Goal: Transaction & Acquisition: Purchase product/service

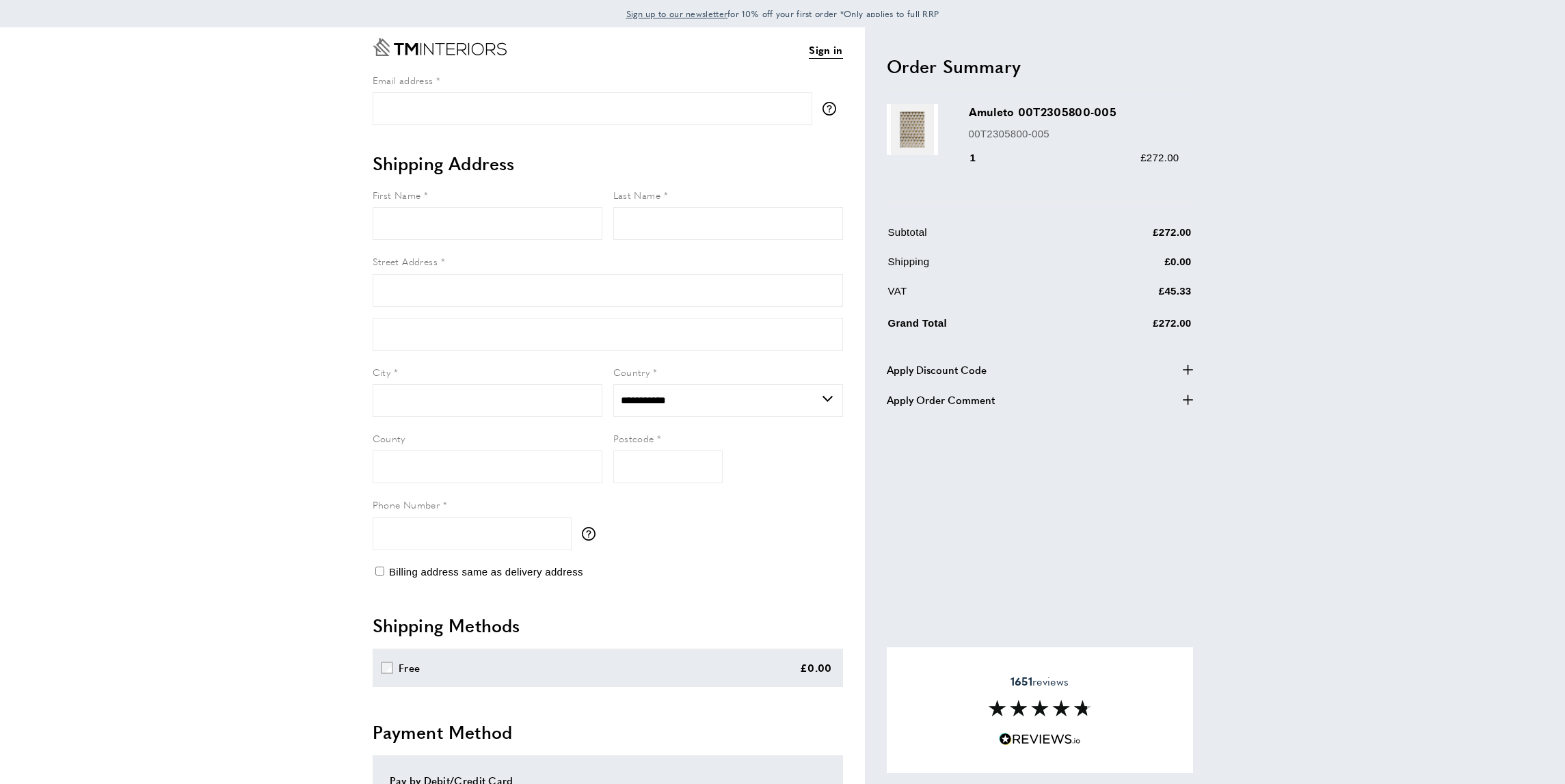
select select "**"
click at [975, 370] on span "Apply Discount Code" at bounding box center [937, 369] width 100 height 16
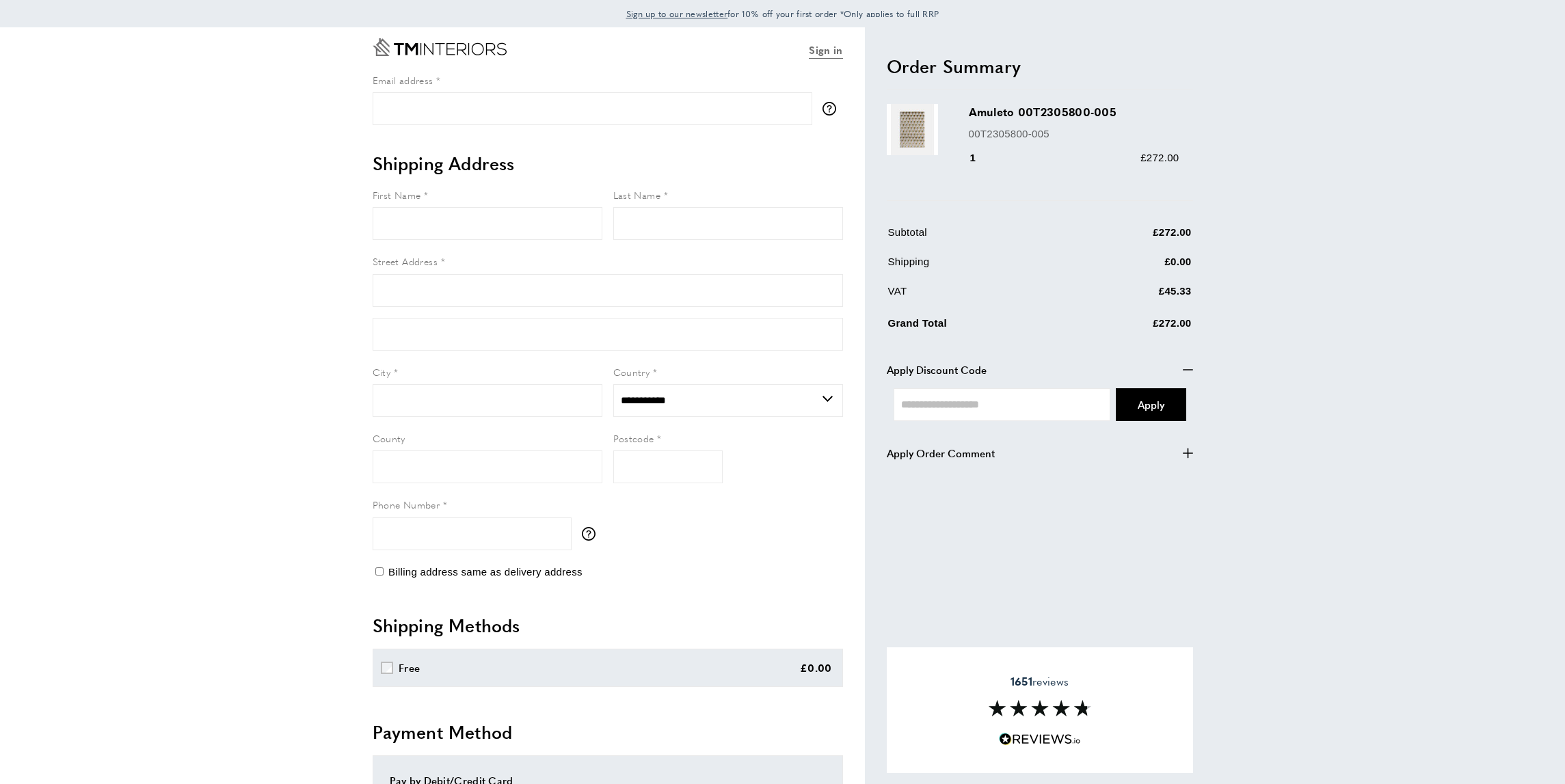
click at [827, 52] on link "Sign in" at bounding box center [825, 50] width 34 height 17
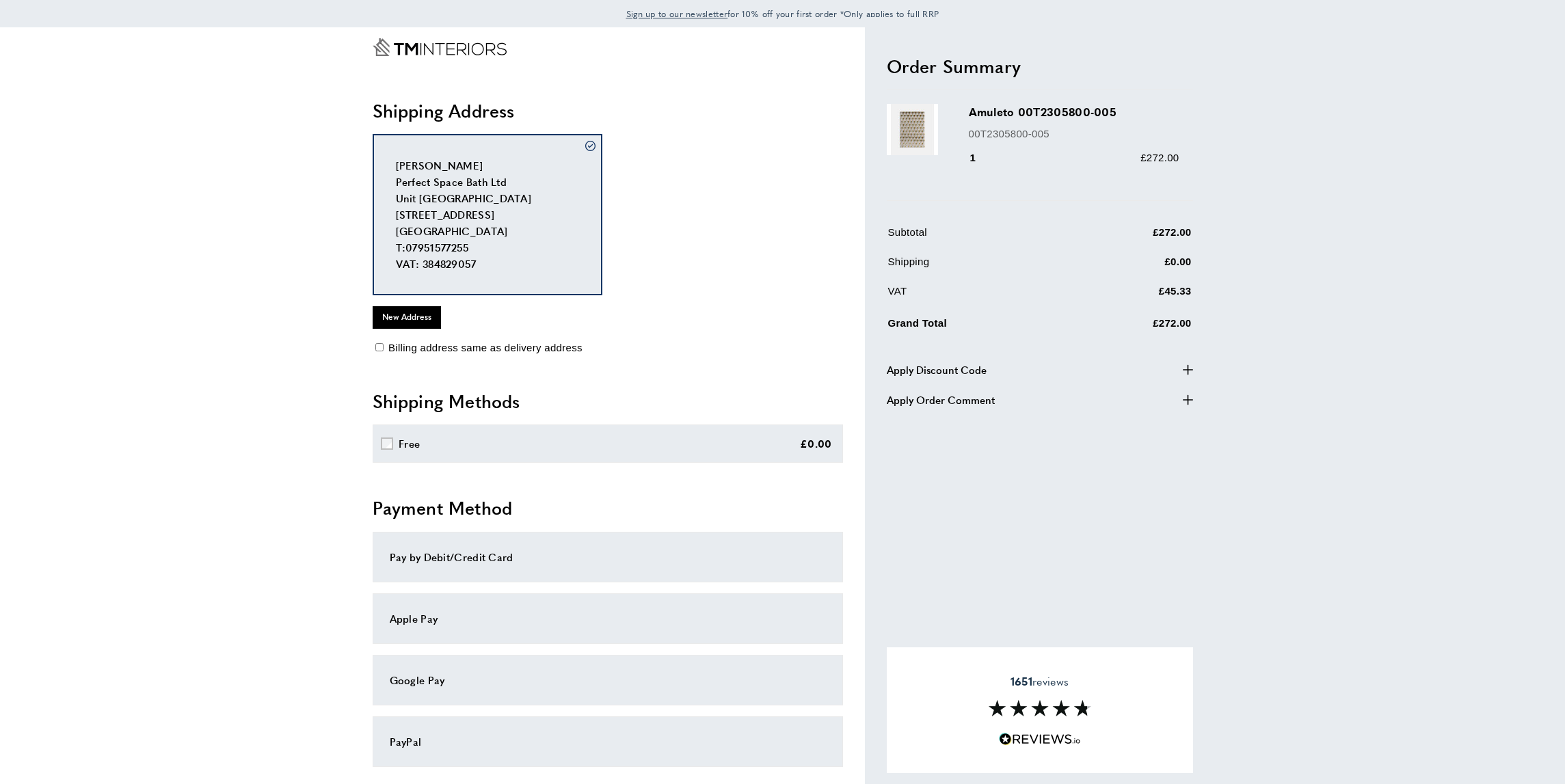
click at [961, 369] on span "Apply Discount Code" at bounding box center [937, 369] width 100 height 16
click at [1023, 398] on input "text" at bounding box center [1002, 404] width 217 height 33
paste input "**********"
type input "**********"
click at [1153, 410] on span "Apply" at bounding box center [1151, 404] width 26 height 15
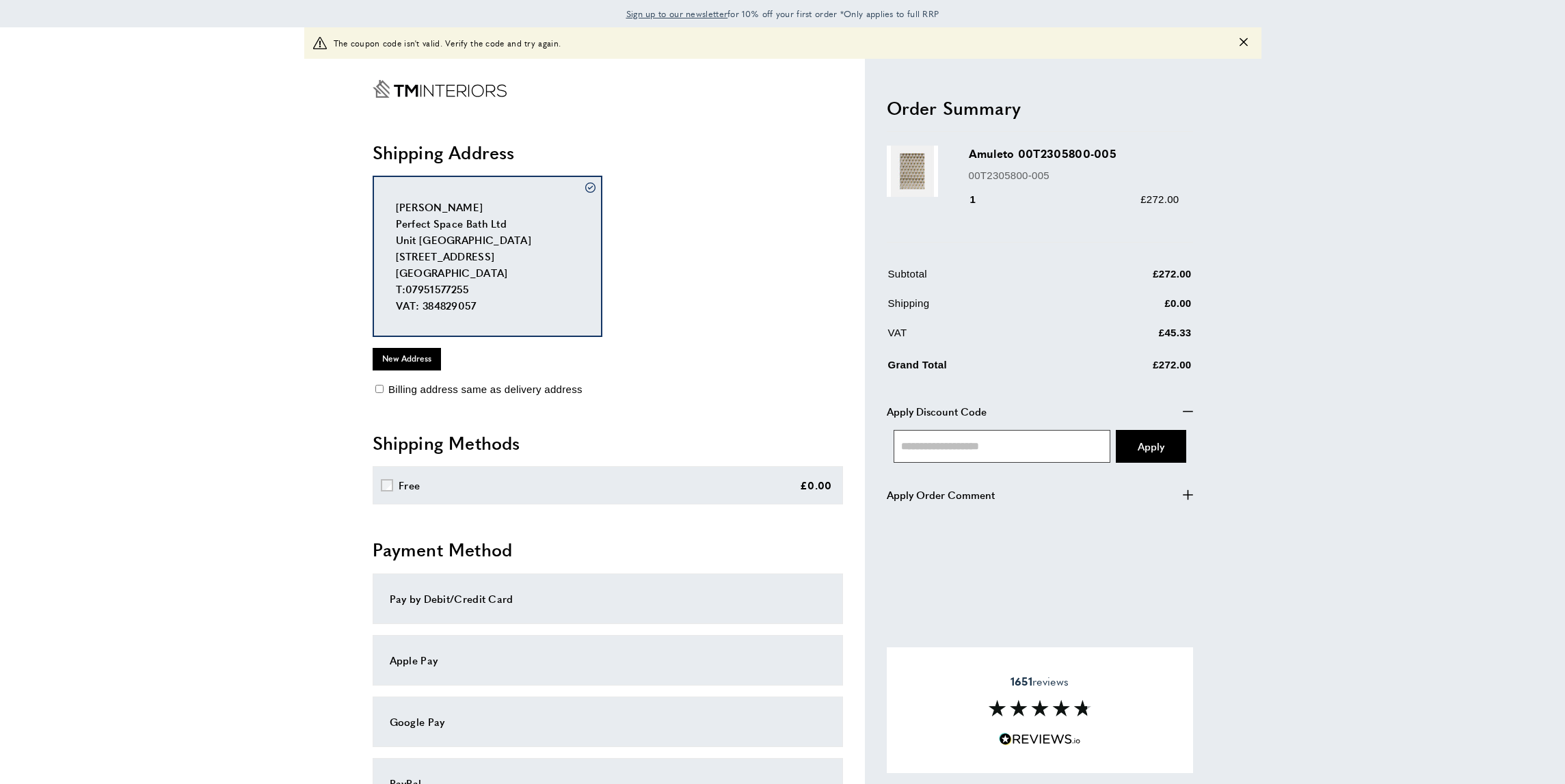
click at [931, 446] on input "text" at bounding box center [1002, 446] width 217 height 33
paste input "**********"
type input "**********"
click at [1025, 521] on div "Order Summary cross Amuleto 00T2305800-005 00T2305800-005 1" at bounding box center [1040, 299] width 307 height 461
click at [1185, 411] on icon "button" at bounding box center [1187, 412] width 10 height 1
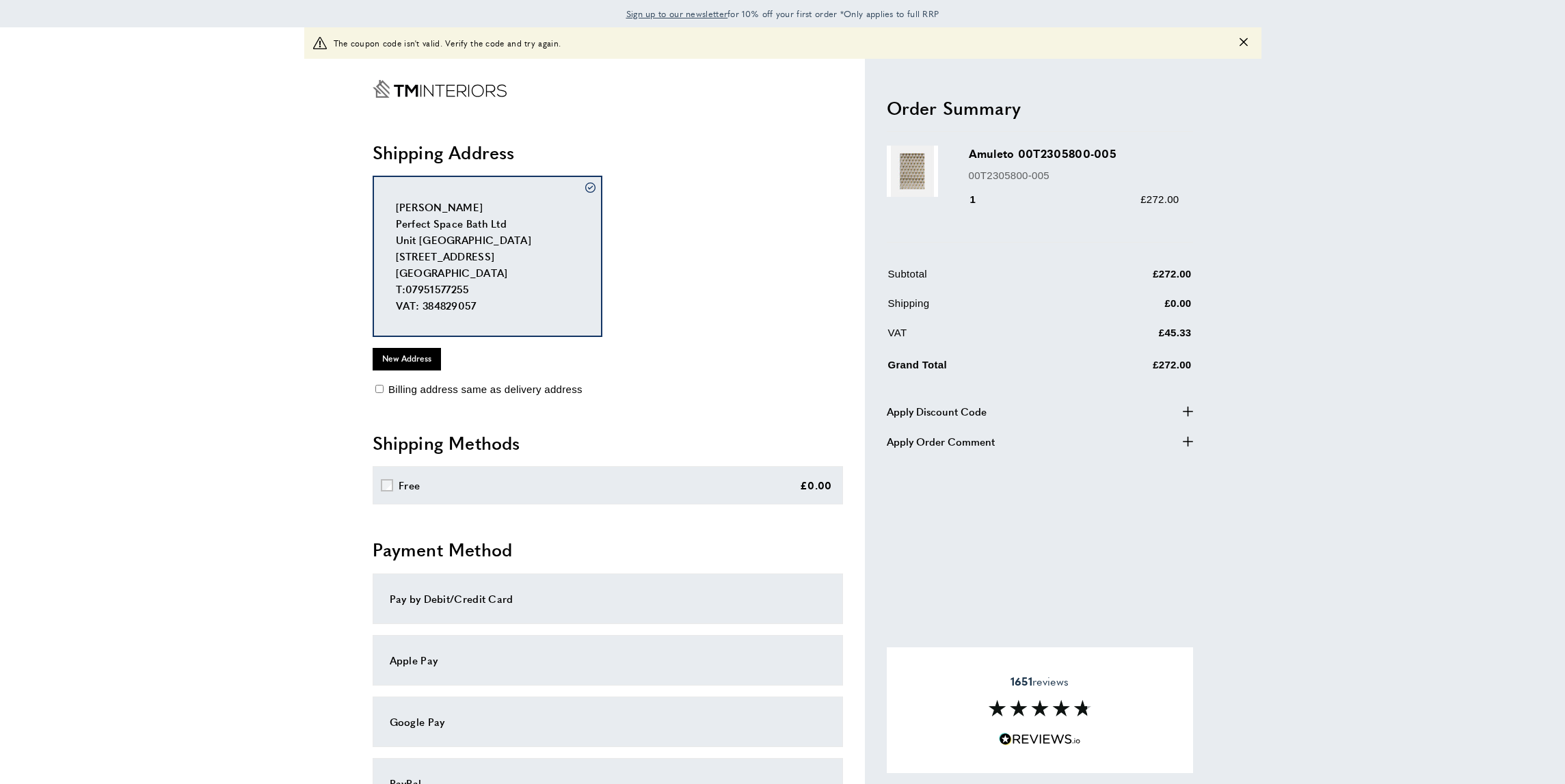
click at [1185, 410] on icon "button" at bounding box center [1187, 411] width 10 height 10
click at [1146, 449] on span "Apply" at bounding box center [1151, 446] width 26 height 15
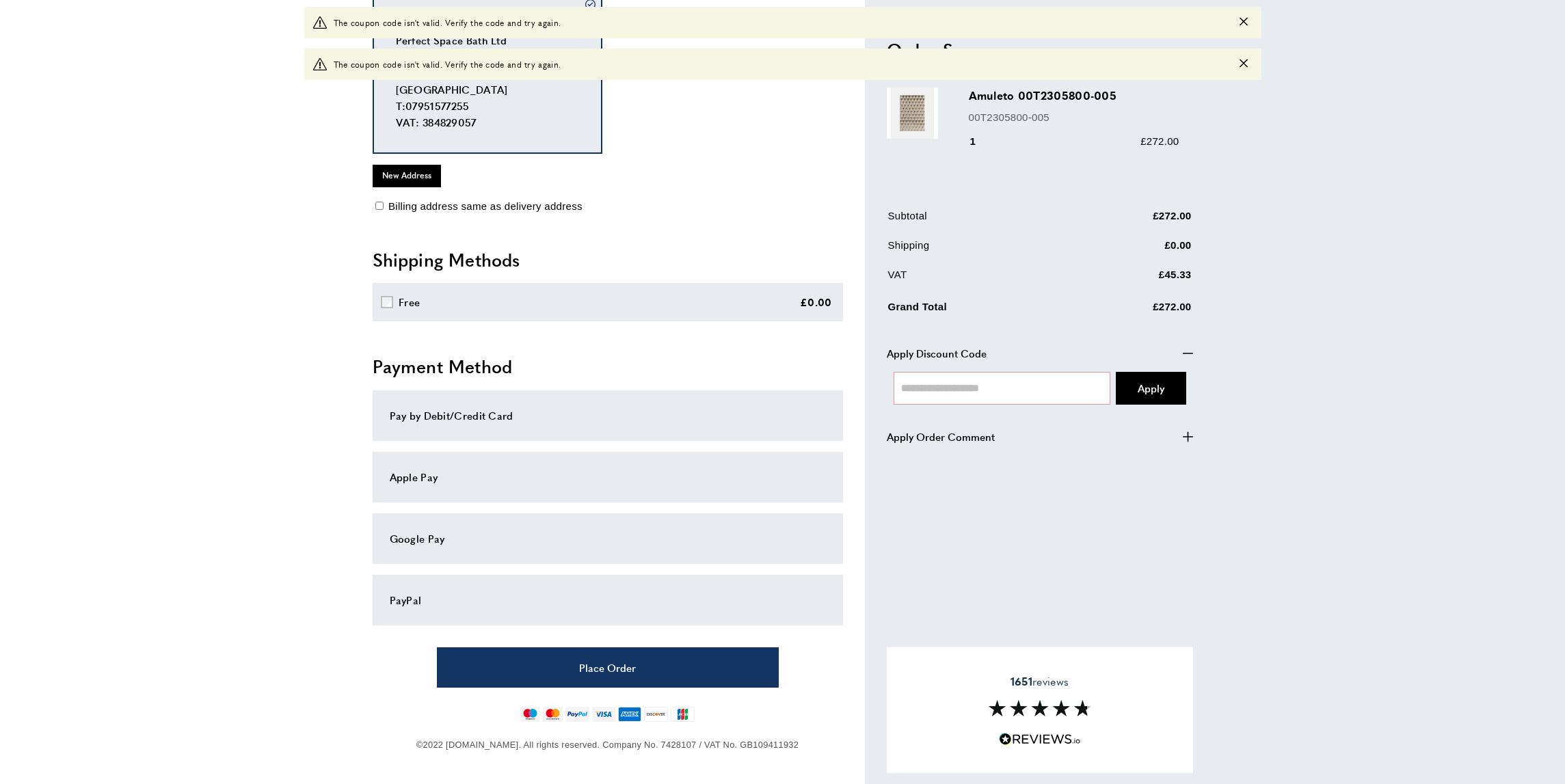
scroll to position [224, 0]
click at [959, 390] on input "text" at bounding box center [1002, 387] width 217 height 33
paste input "**********"
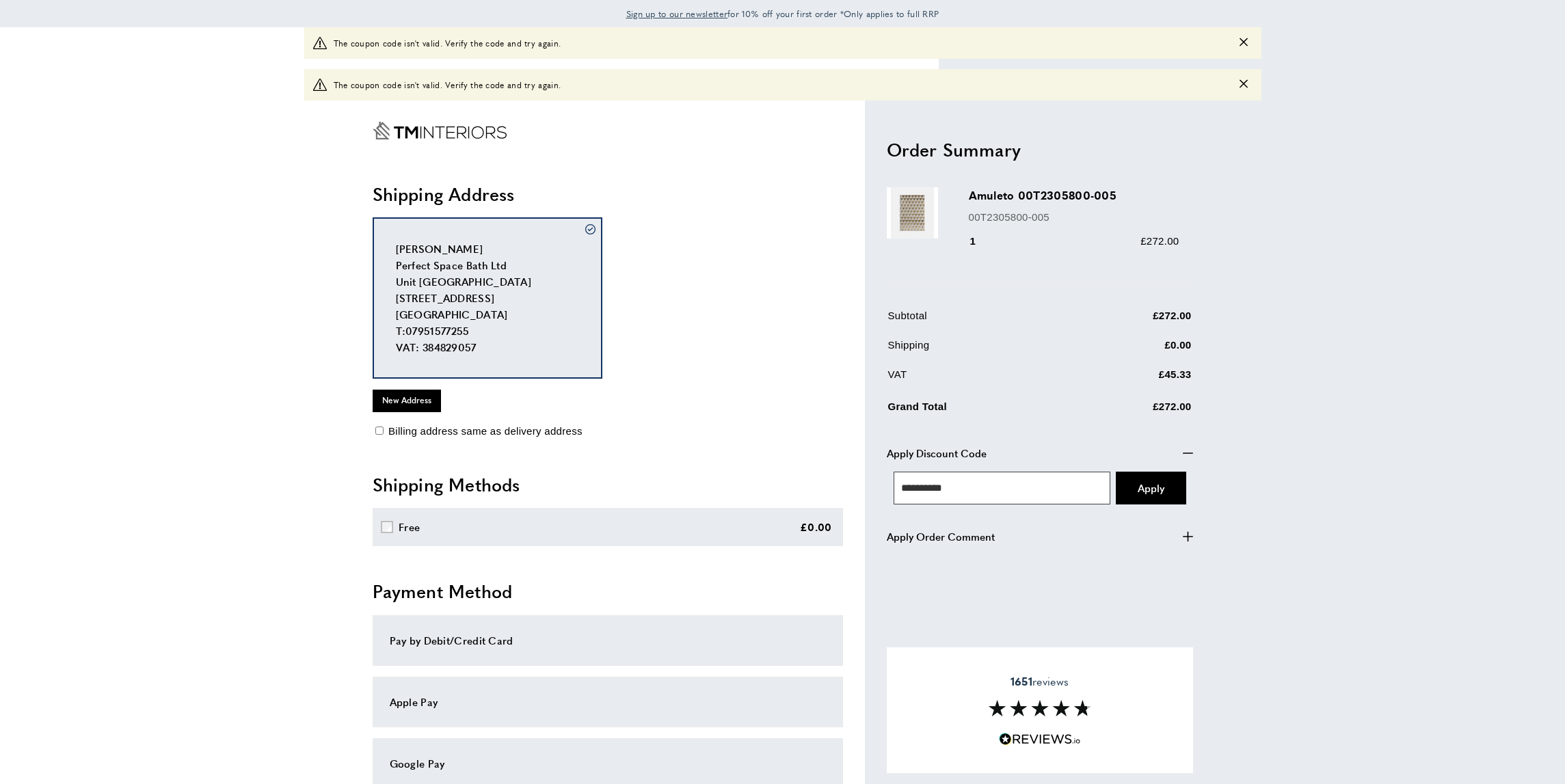
scroll to position [0, 0]
type input "**********"
click at [1148, 488] on span "Apply" at bounding box center [1151, 488] width 26 height 15
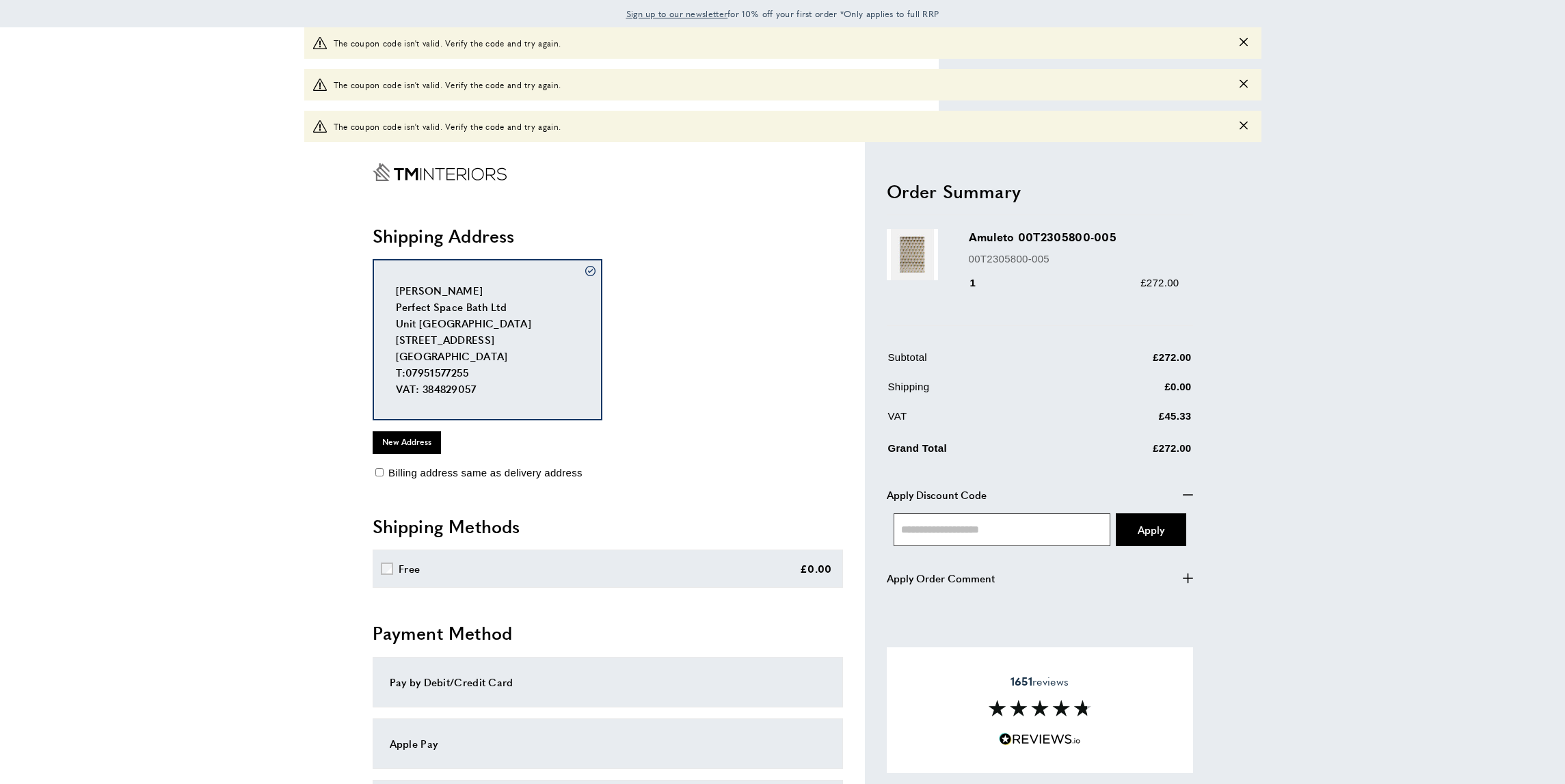
click at [901, 527] on input "text" at bounding box center [1002, 529] width 217 height 33
click at [1340, 557] on main "warning The coupon code isn't valid. Verify the code and try again. warning The…" at bounding box center [782, 539] width 1565 height 1024
click at [961, 531] on input "text" at bounding box center [1002, 529] width 217 height 33
paste input "**********"
type input "**********"
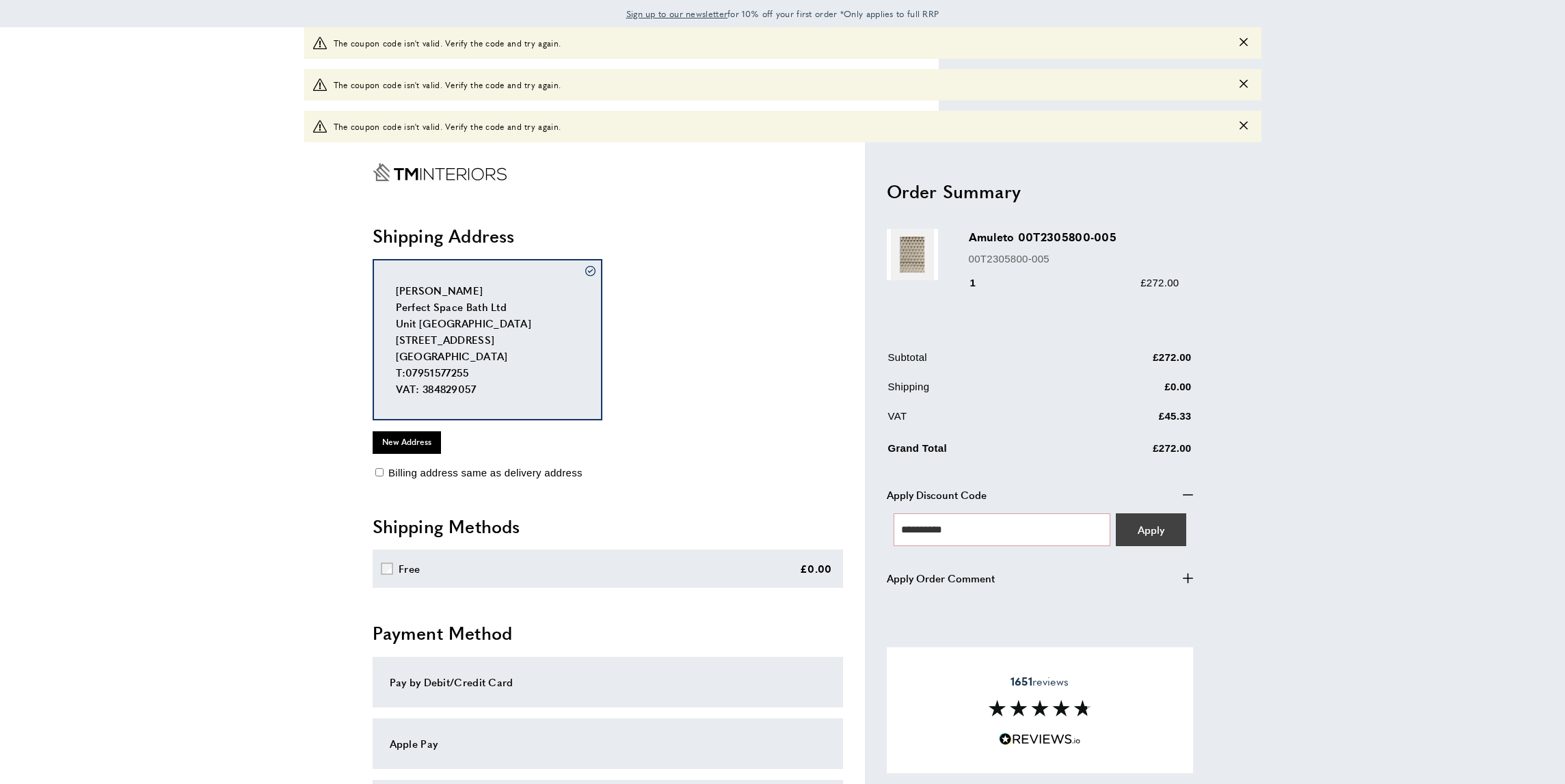
click at [1138, 522] on span "Apply" at bounding box center [1151, 529] width 26 height 15
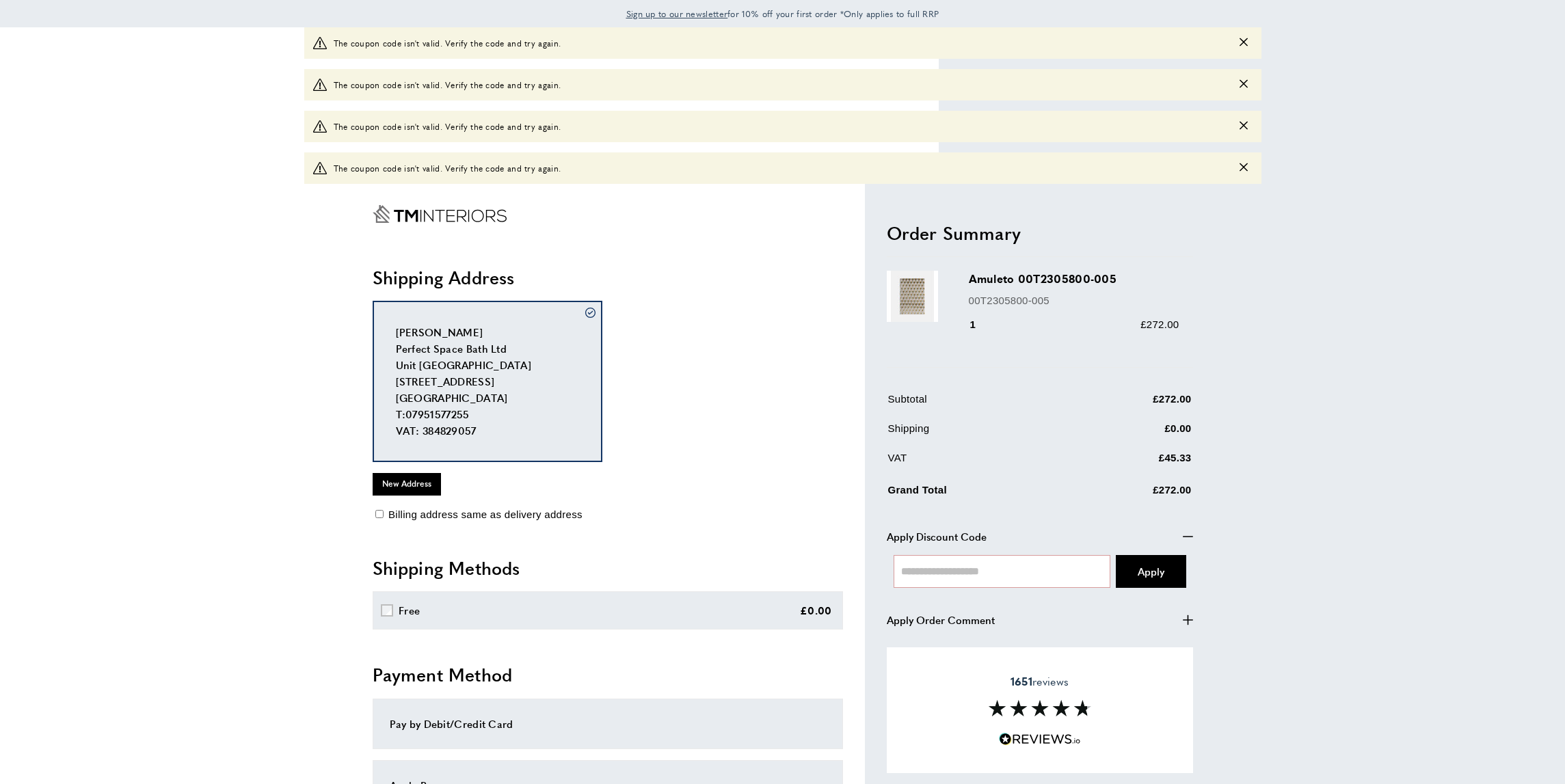
click at [1247, 168] on div "warning The coupon code isn't valid. Verify the code and try again." at bounding box center [783, 167] width 957 height 31
click at [1244, 47] on icon "Close message" at bounding box center [1243, 42] width 8 height 8
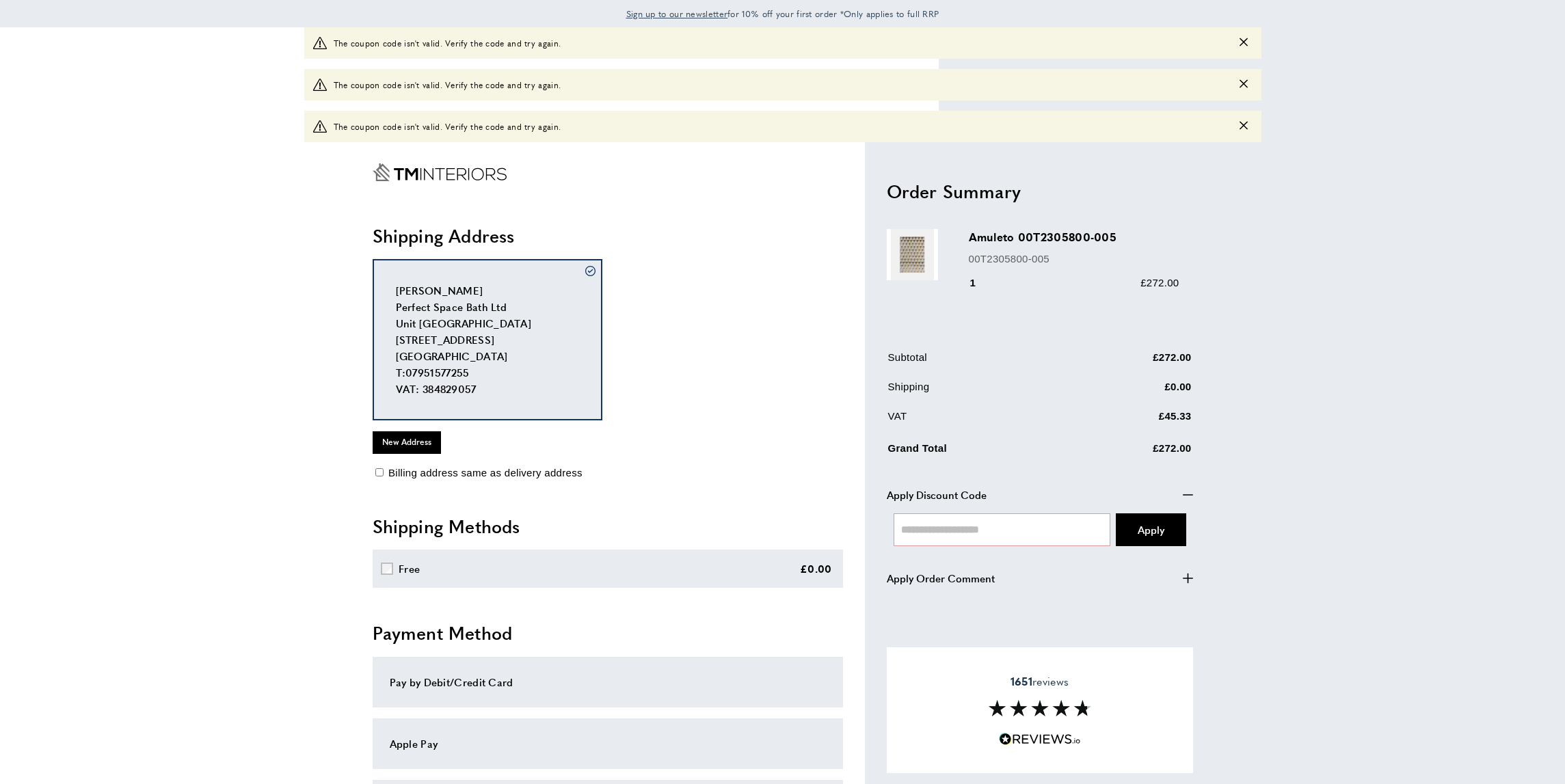
drag, startPoint x: 1244, startPoint y: 86, endPoint x: 1245, endPoint y: 72, distance: 14.0
click at [1244, 47] on icon "Close message" at bounding box center [1243, 42] width 8 height 8
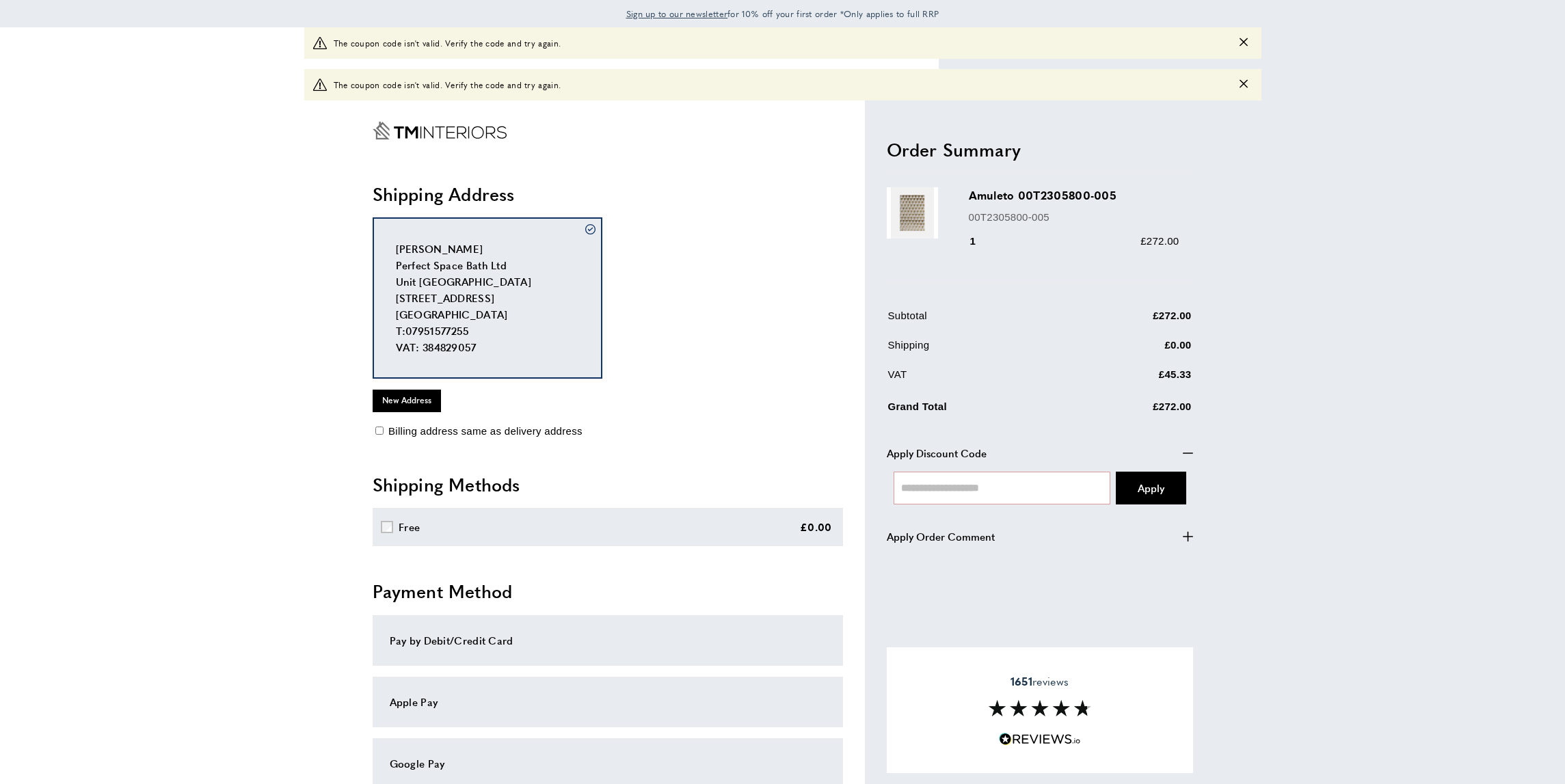
click at [1243, 43] on icon "Close message" at bounding box center [1243, 42] width 8 height 8
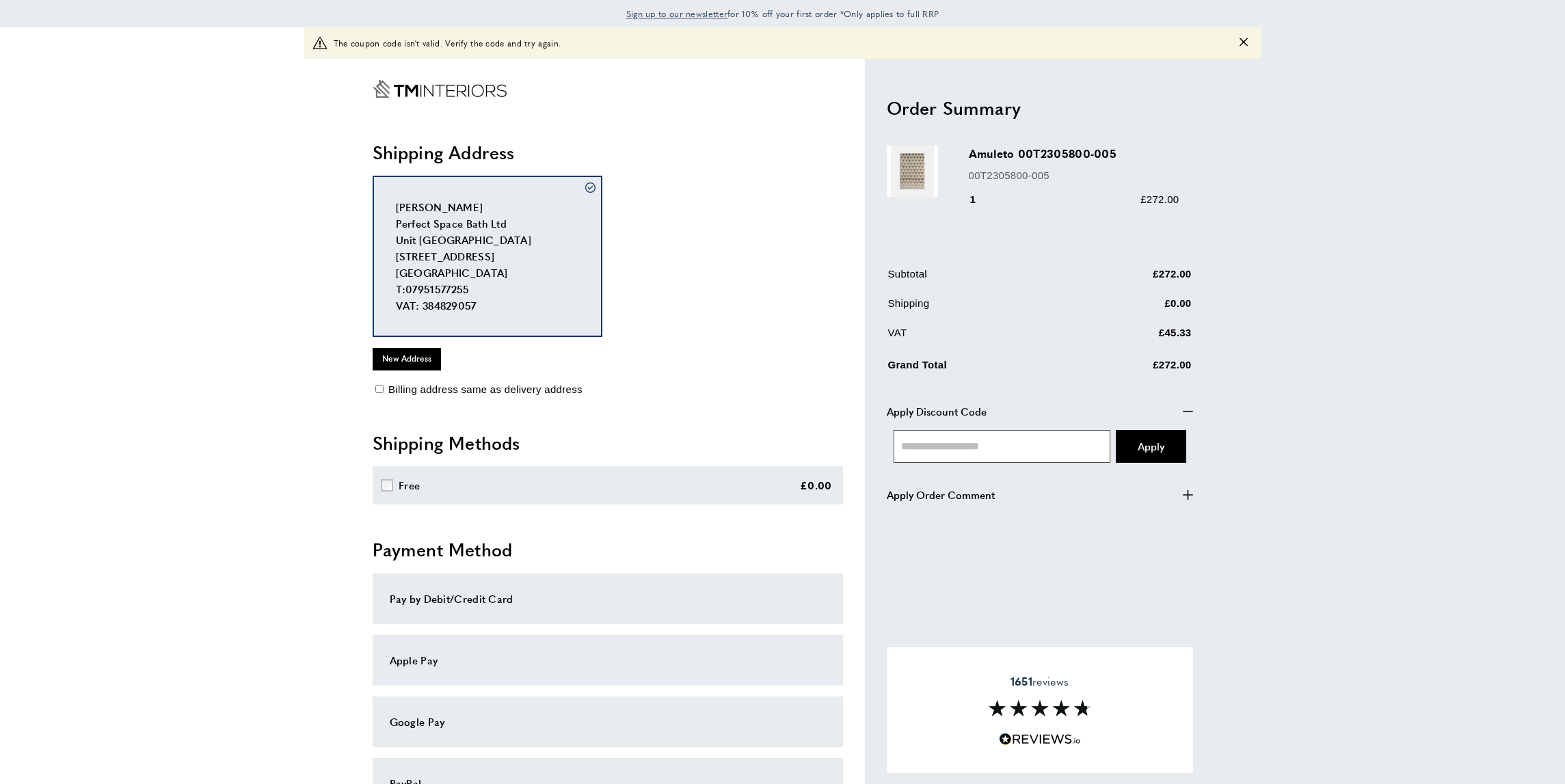
click at [1020, 443] on input "text" at bounding box center [1002, 446] width 217 height 33
paste input "**********"
type input "**********"
click at [1148, 449] on span "Apply" at bounding box center [1151, 446] width 26 height 15
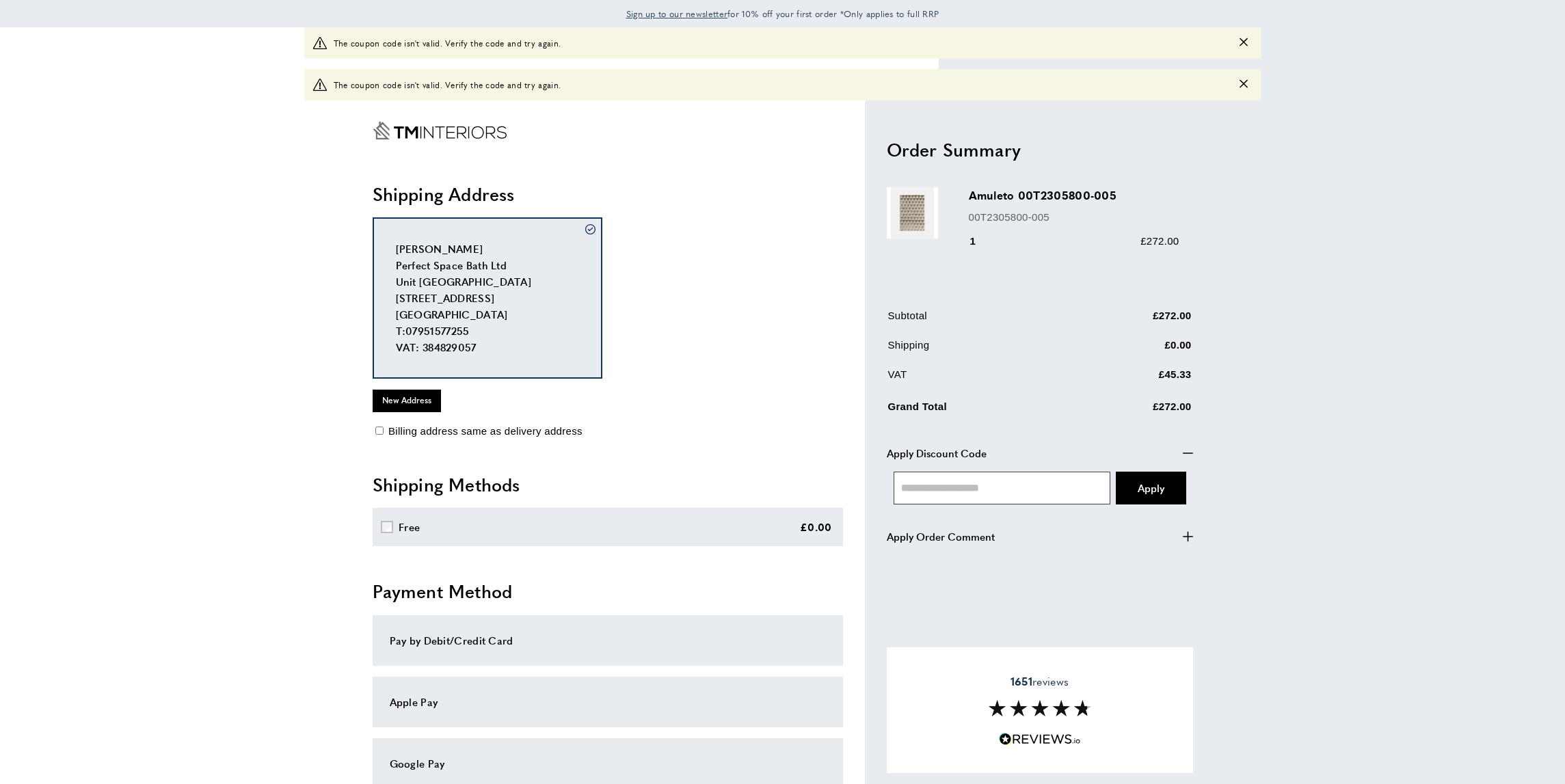
click at [904, 486] on input "text" at bounding box center [1002, 488] width 217 height 33
type input "***"
click at [1141, 483] on span "Apply" at bounding box center [1151, 488] width 26 height 15
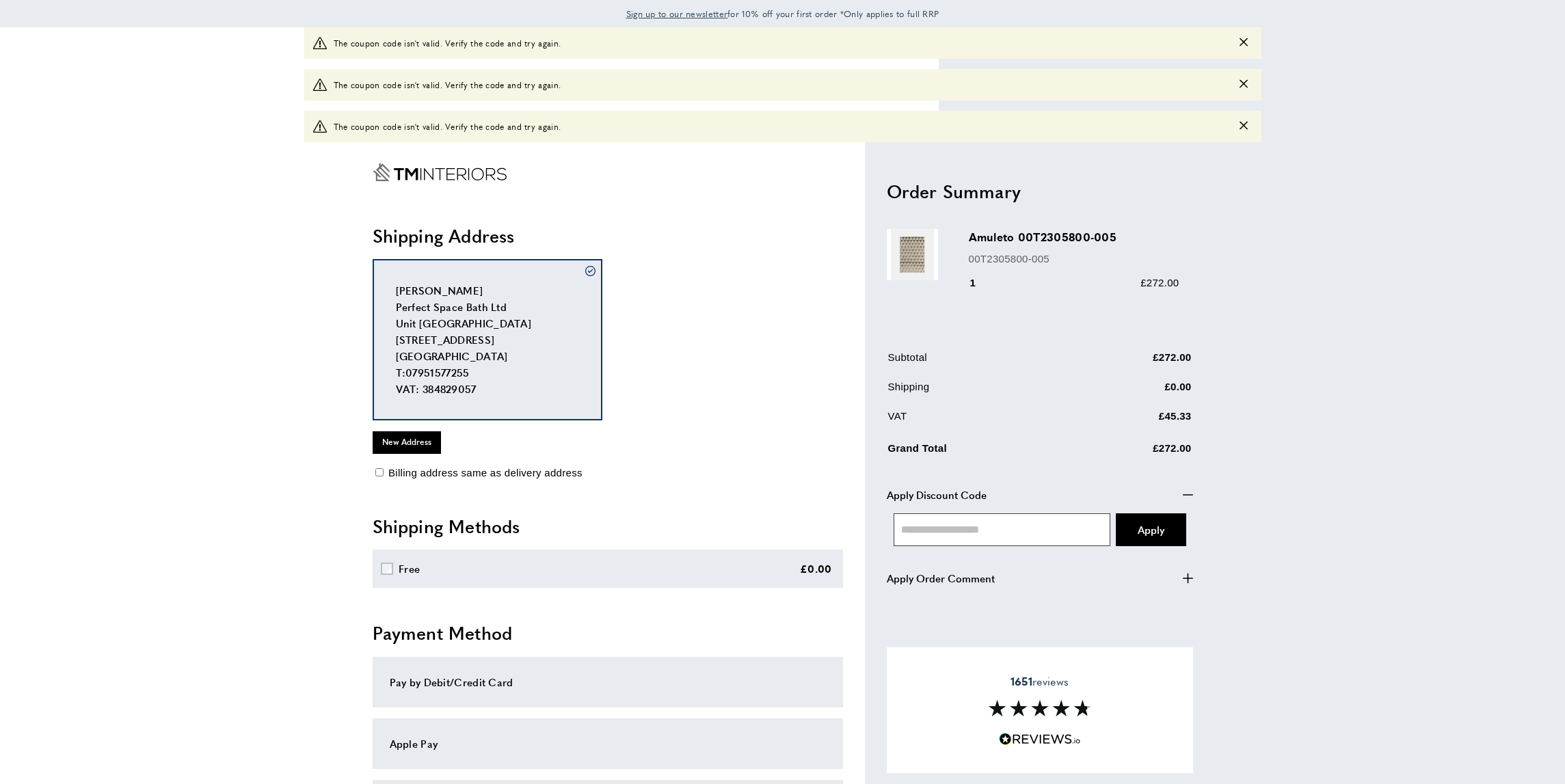
click at [983, 527] on input "text" at bounding box center [1002, 529] width 217 height 33
type input "***"
click at [1163, 525] on span "Apply" at bounding box center [1151, 529] width 26 height 15
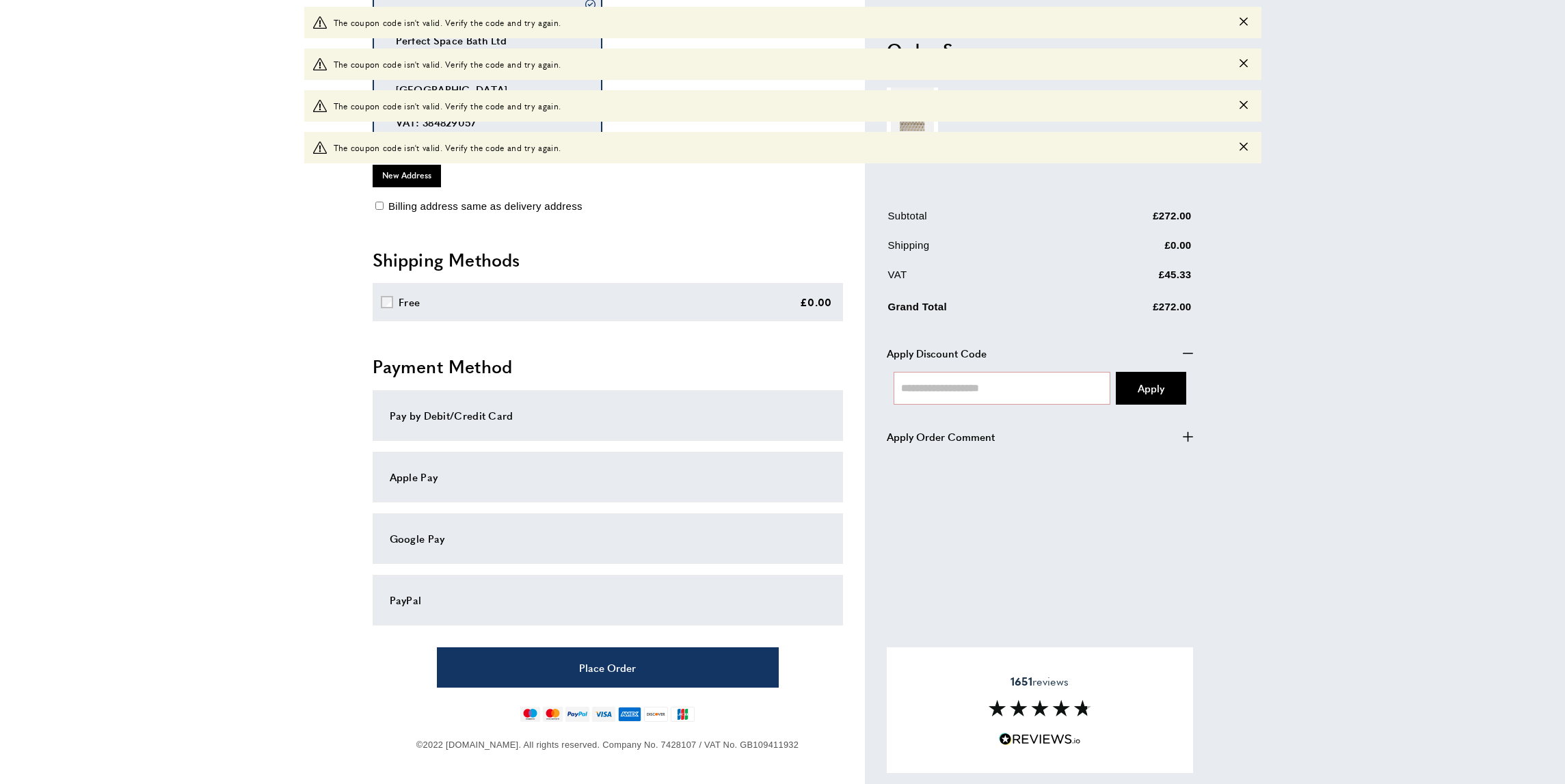
scroll to position [307, 0]
click at [1275, 399] on main "warning The coupon code isn't valid. Verify the code and try again. warning The…" at bounding box center [782, 252] width 1565 height 1066
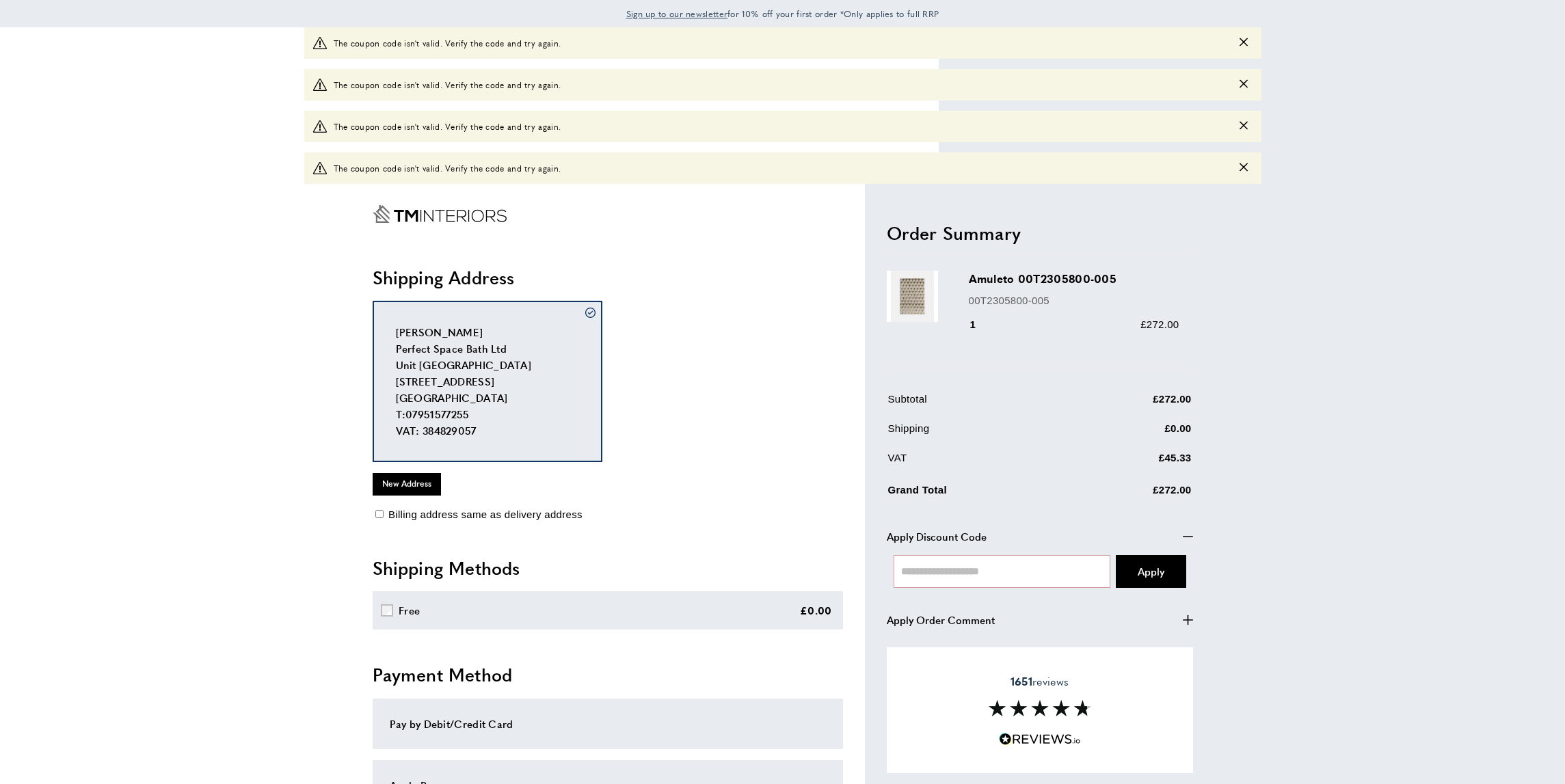
scroll to position [0, 0]
click at [421, 219] on rect "Go to Home page" at bounding box center [420, 216] width 1 height 12
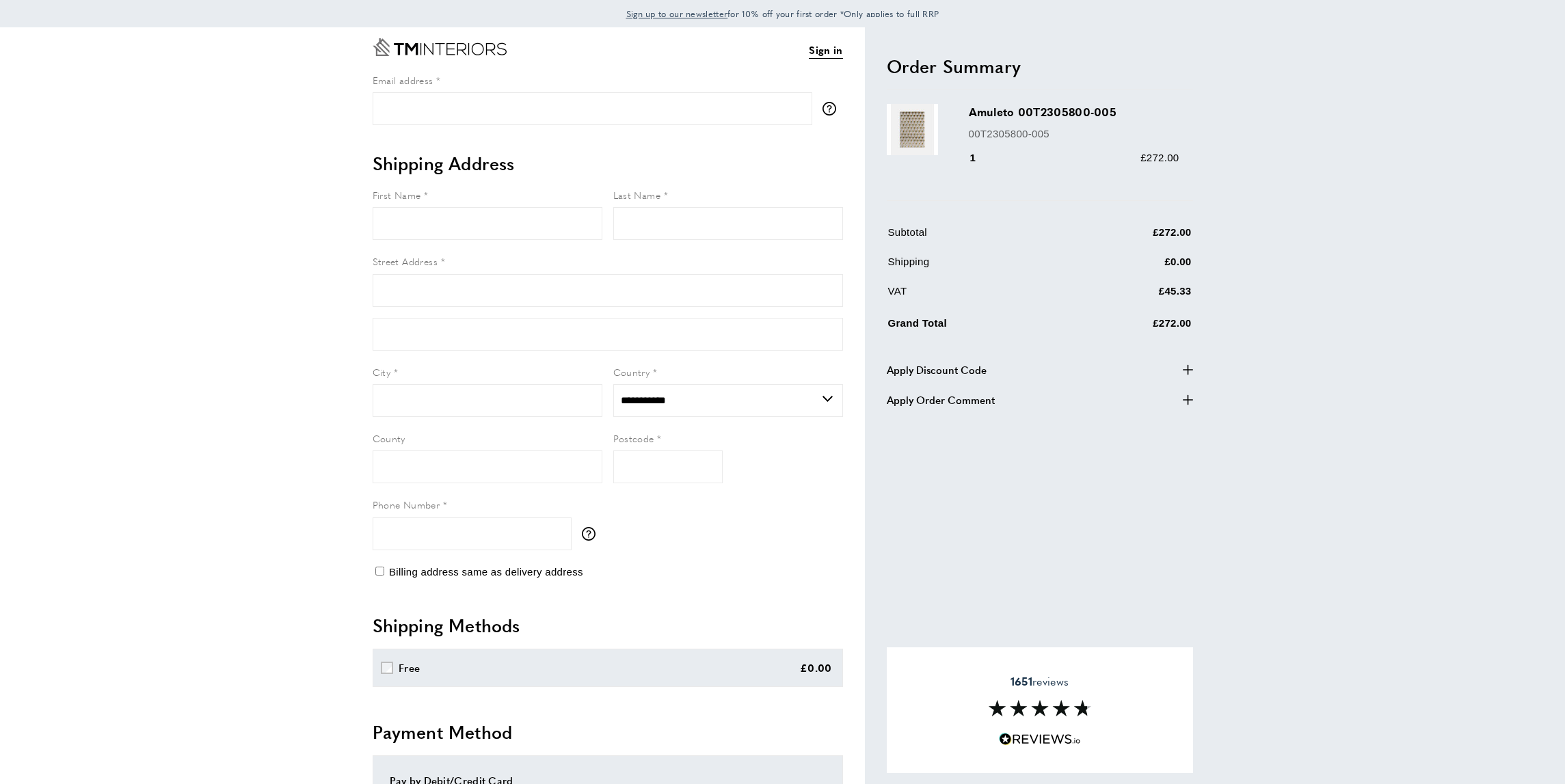
select select "**"
click at [1187, 369] on icon "button" at bounding box center [1187, 369] width 10 height 10
click at [915, 407] on input "text" at bounding box center [1002, 404] width 217 height 33
type input "***"
click at [1160, 405] on span "Apply" at bounding box center [1151, 404] width 26 height 15
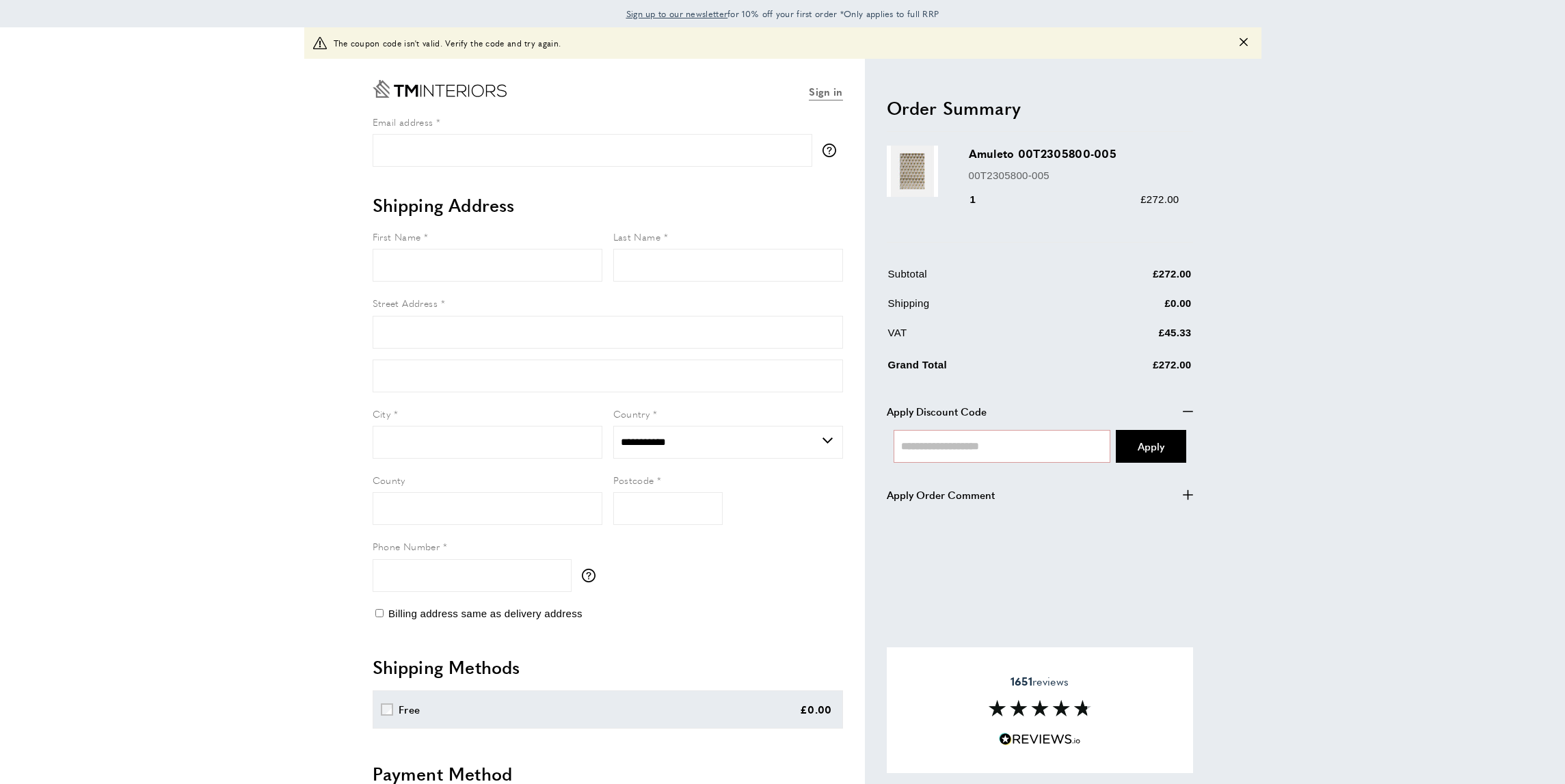
click at [826, 92] on link "Sign in" at bounding box center [825, 91] width 34 height 17
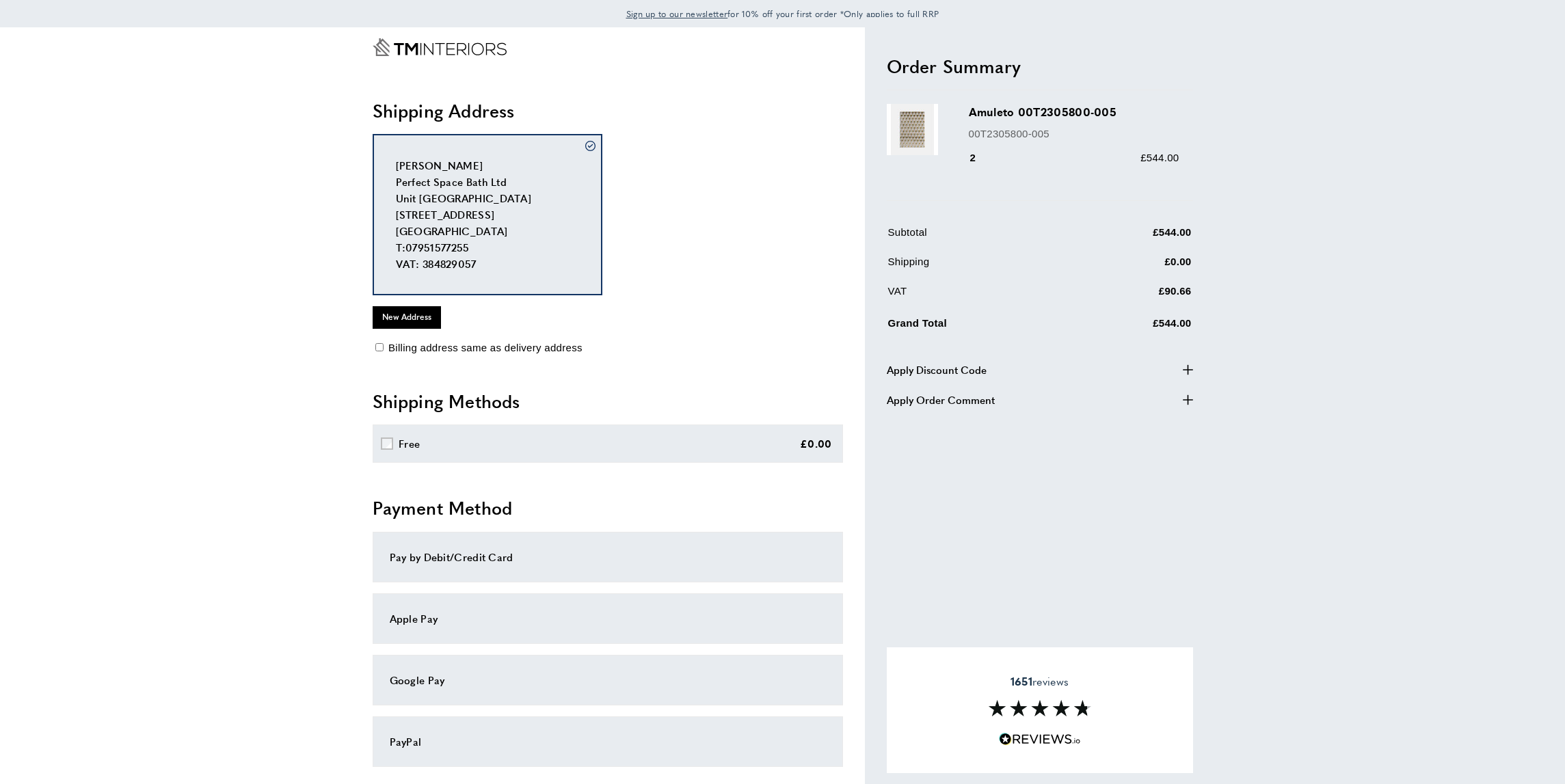
click at [975, 159] on div "2" at bounding box center [982, 158] width 26 height 16
click at [969, 158] on div "2" at bounding box center [982, 158] width 26 height 16
click at [971, 157] on div "2" at bounding box center [982, 158] width 26 height 16
click at [961, 67] on h2 "Order Summary" at bounding box center [1040, 67] width 307 height 25
drag, startPoint x: 1150, startPoint y: 155, endPoint x: 1048, endPoint y: 108, distance: 112.3
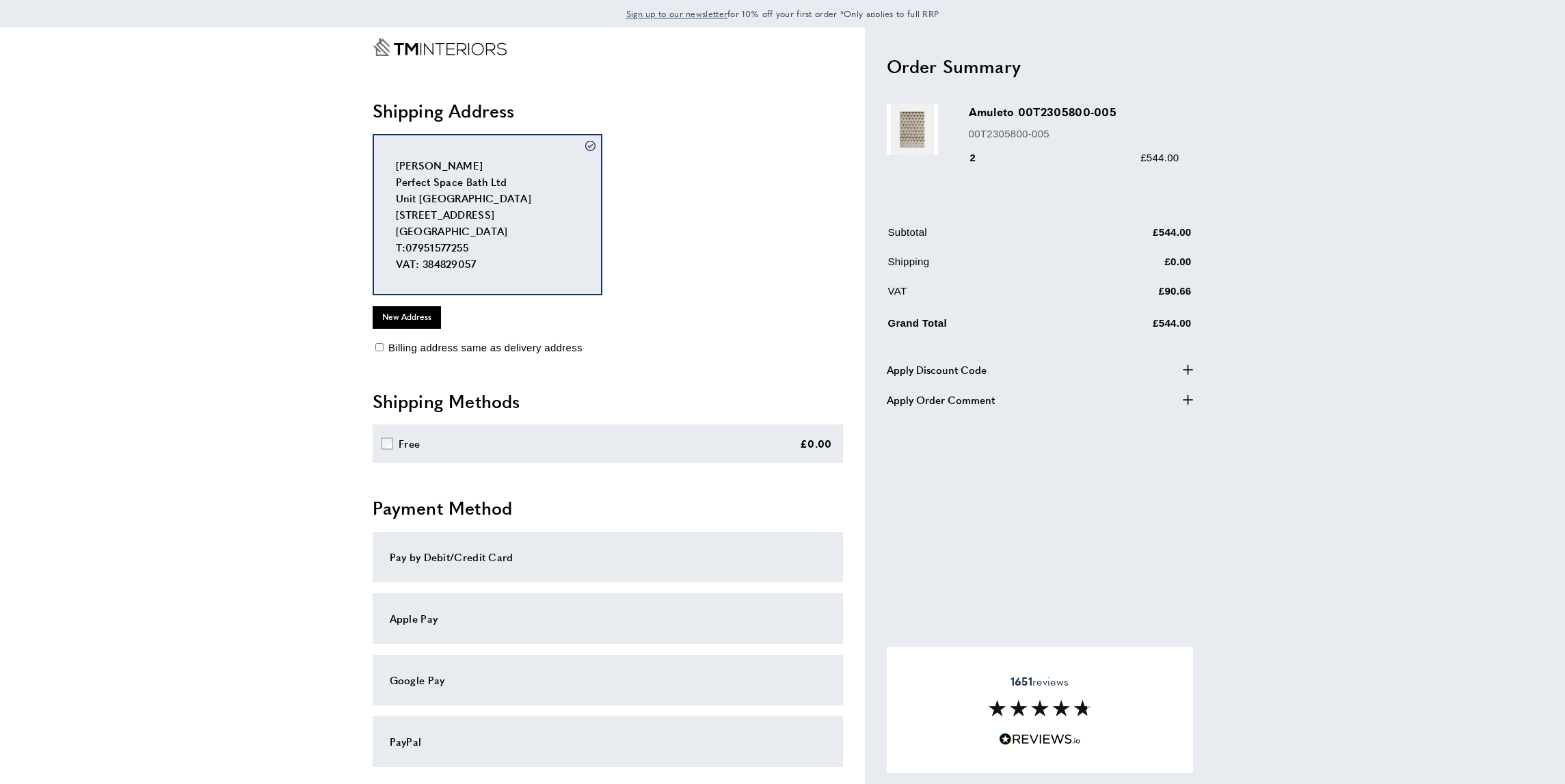
click at [1150, 155] on span "£544.00" at bounding box center [1159, 157] width 38 height 12
click at [1047, 107] on h3 "Amuleto 00T2305800-005" at bounding box center [1074, 111] width 211 height 15
click at [963, 73] on h2 "Order Summary" at bounding box center [1040, 67] width 307 height 25
click at [436, 48] on icon "Go to Home page" at bounding box center [439, 47] width 134 height 18
click at [444, 45] on icon "Go to Home page" at bounding box center [439, 47] width 134 height 18
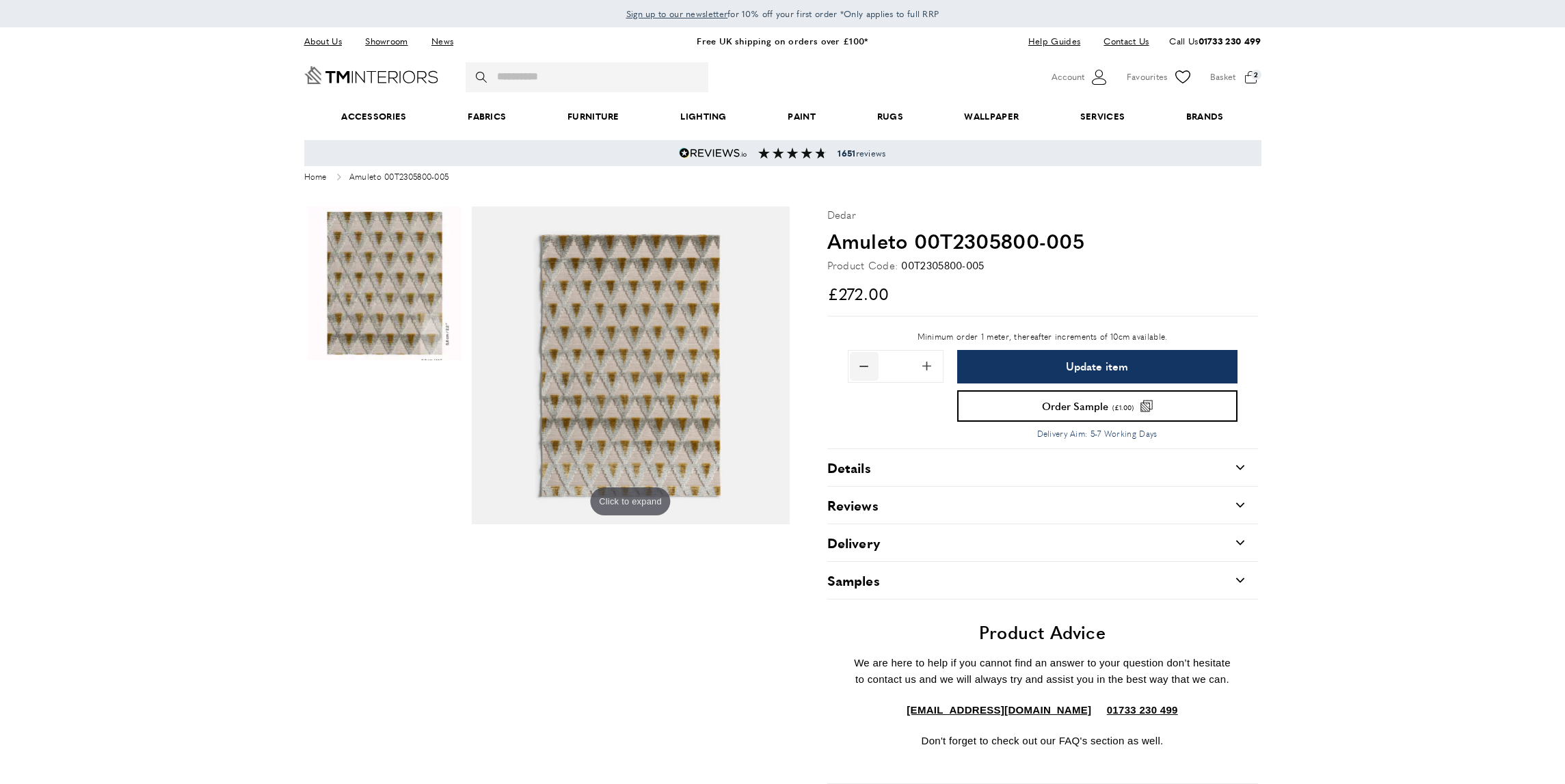
click at [857, 363] on span "Remove 0.1 from quantity" at bounding box center [863, 366] width 29 height 29
click at [866, 366] on span "Remove 0.1 from quantity" at bounding box center [863, 366] width 29 height 29
click at [866, 366] on span "Remove 0.1 from quantity" at bounding box center [863, 366] width 29 height 29
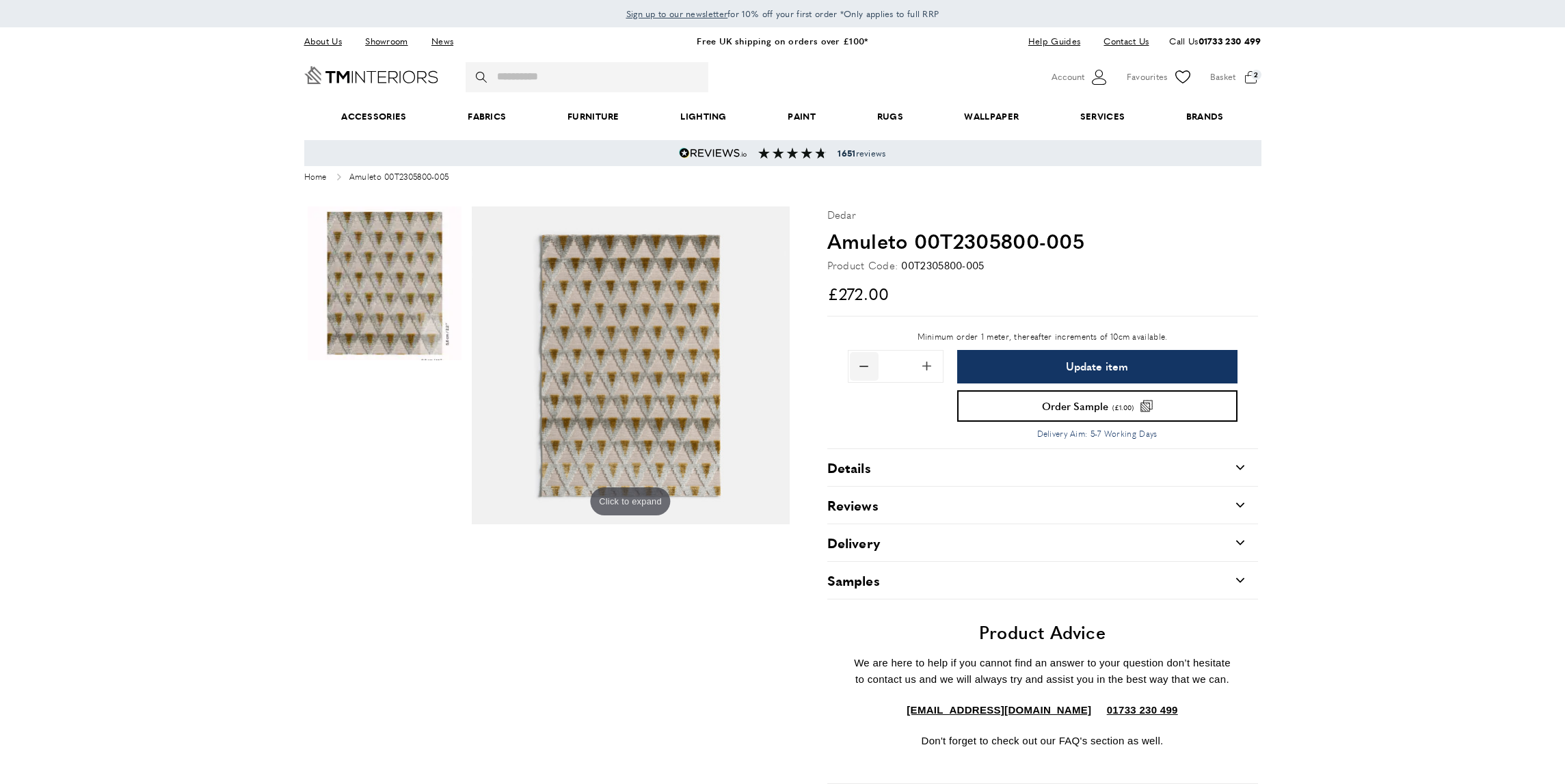
click at [866, 366] on span "Remove 0.1 from quantity" at bounding box center [863, 366] width 29 height 29
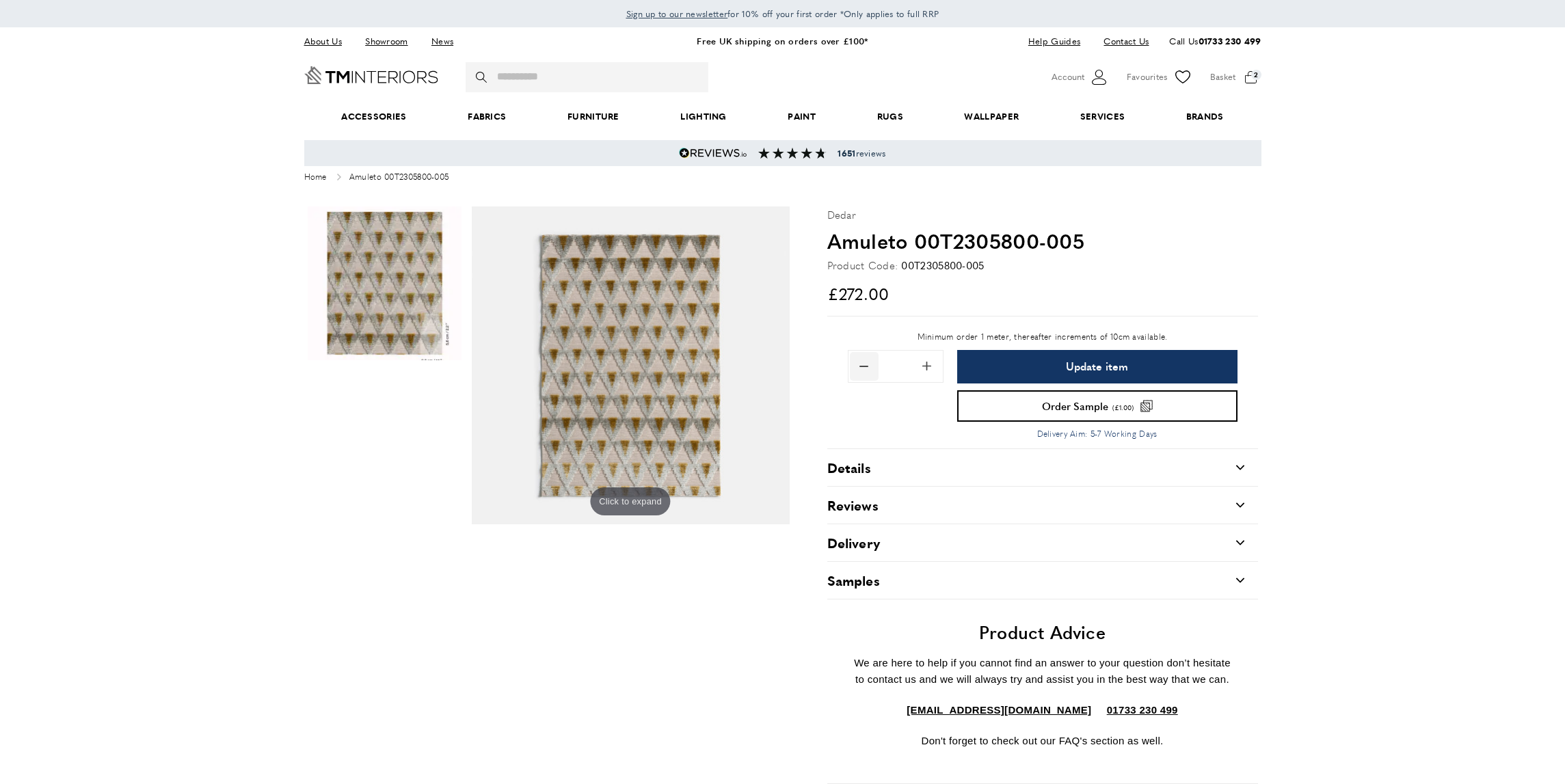
type input "*"
click at [1105, 369] on span "Update item" at bounding box center [1097, 366] width 62 height 11
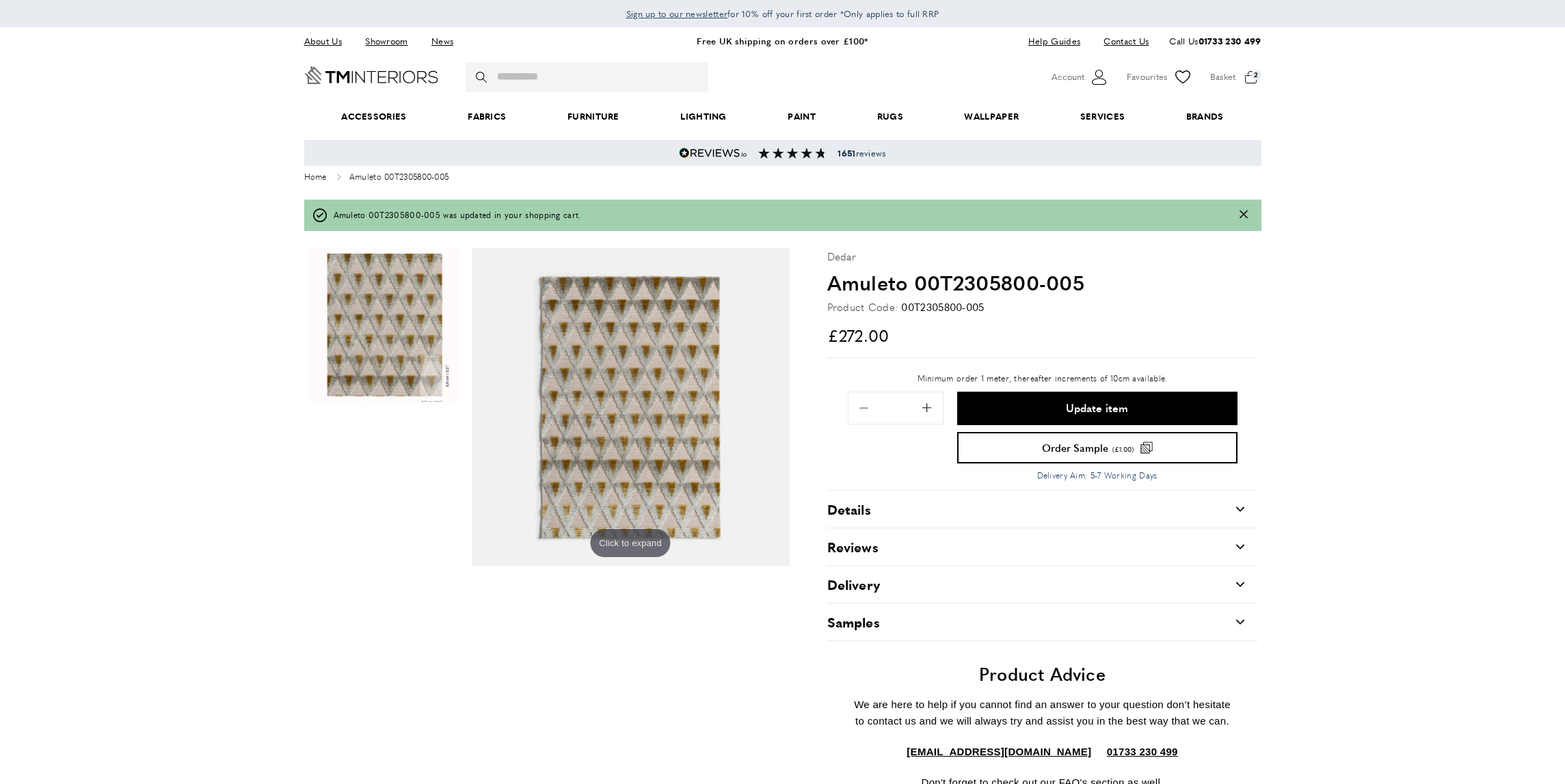
type input "*"
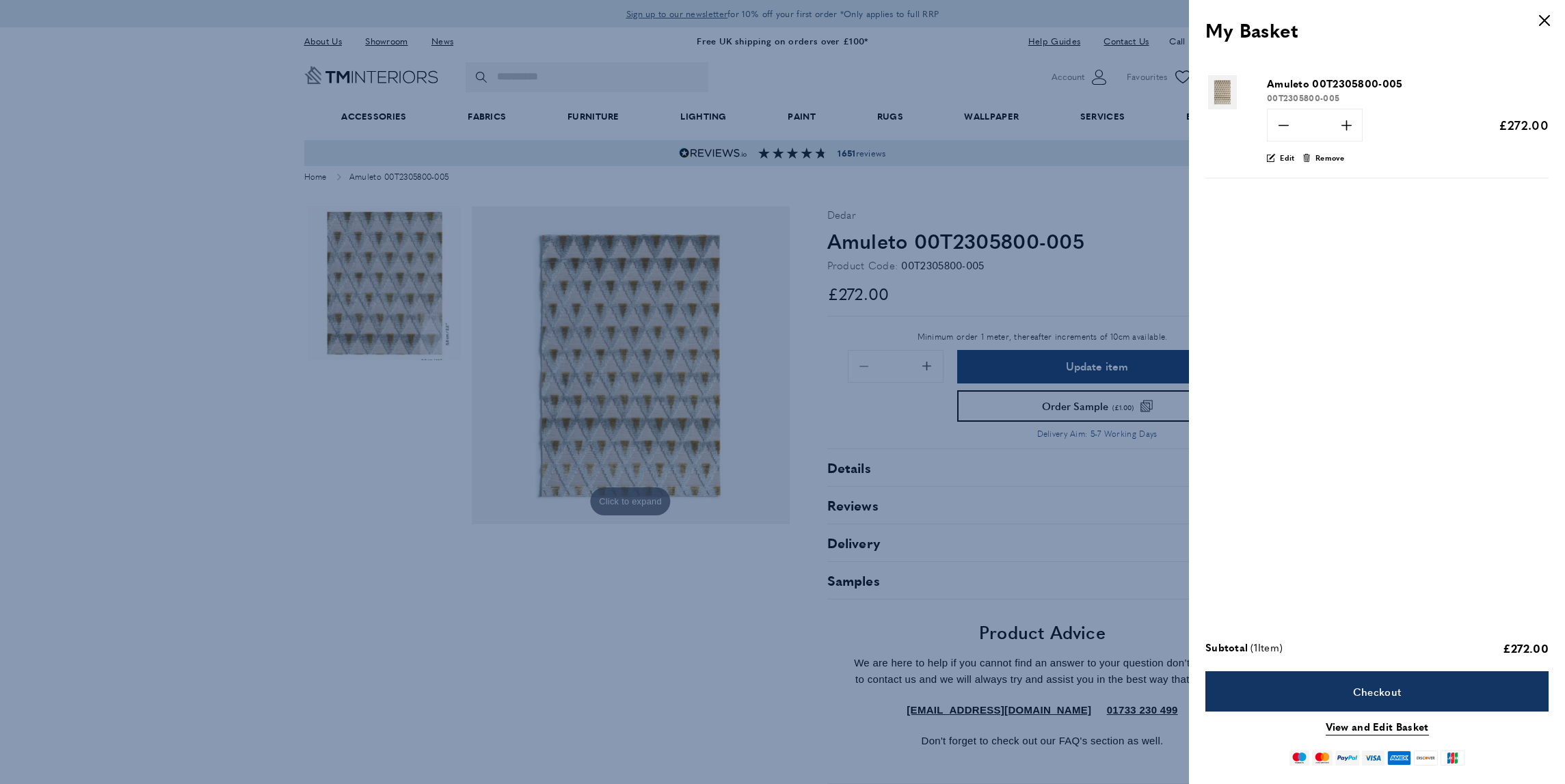
click at [911, 408] on div at bounding box center [782, 392] width 1565 height 784
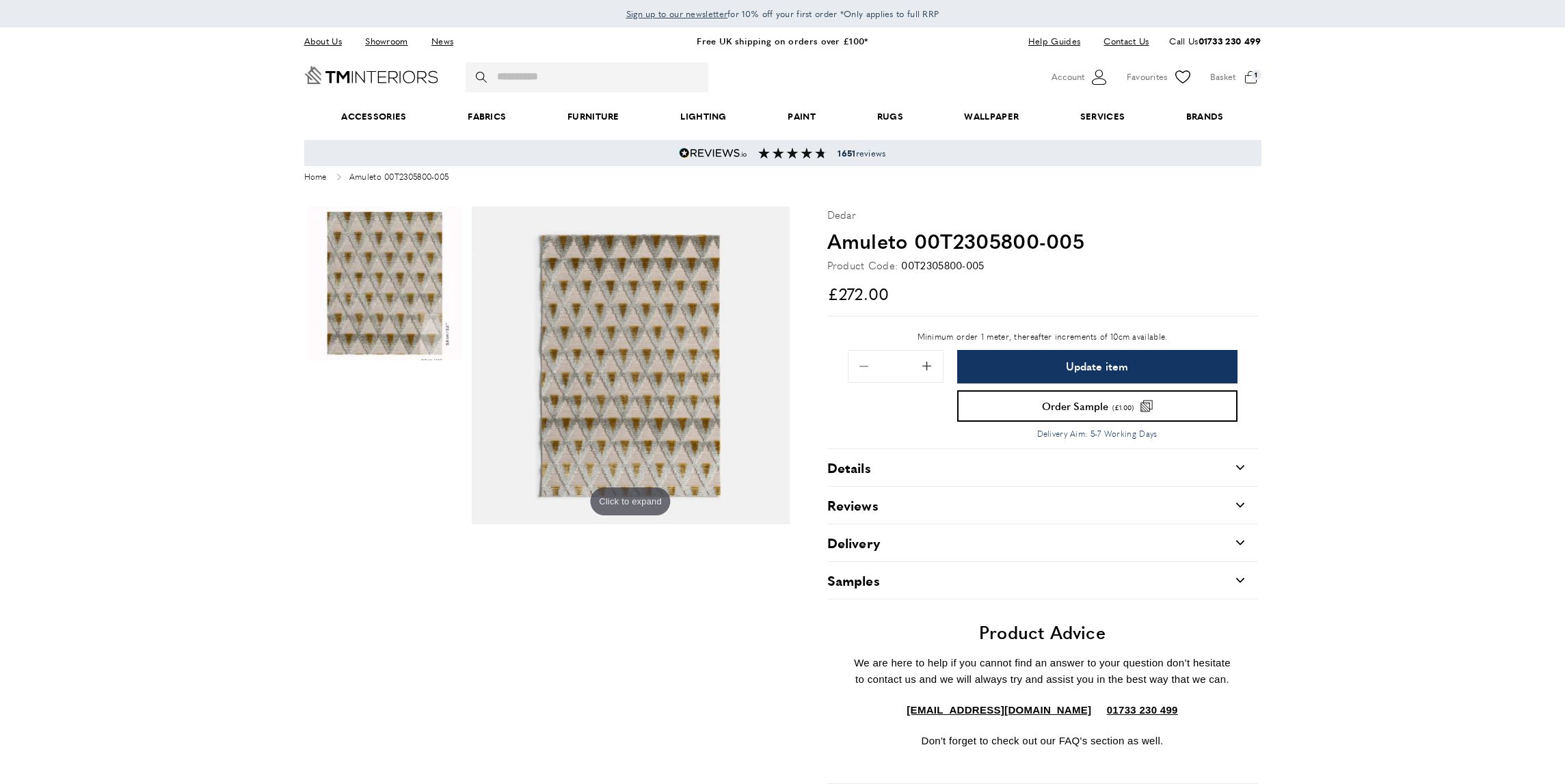
scroll to position [0, 385]
click at [1079, 407] on span "Order Sample" at bounding box center [1075, 406] width 67 height 10
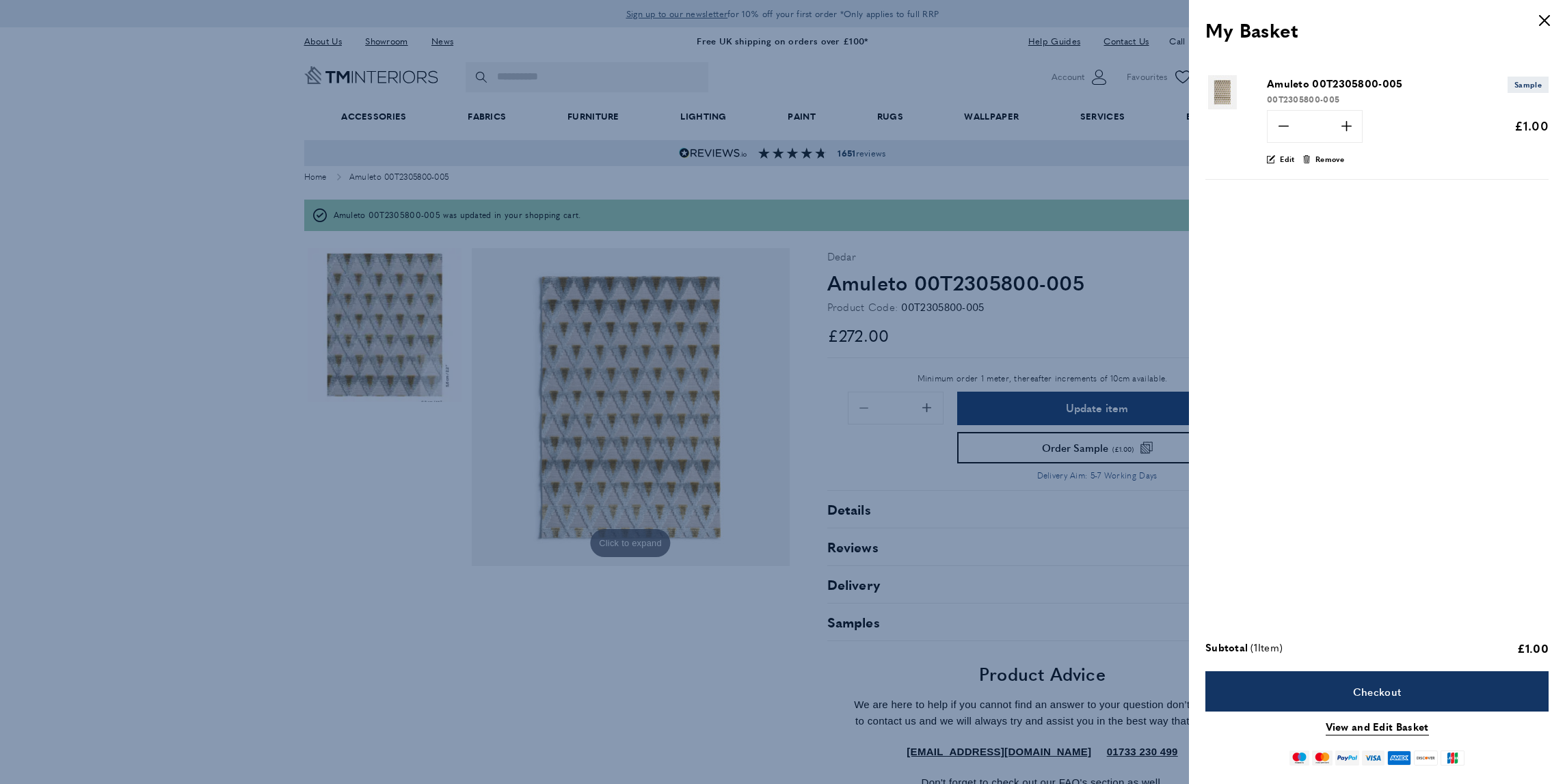
click at [989, 411] on div at bounding box center [782, 392] width 1565 height 784
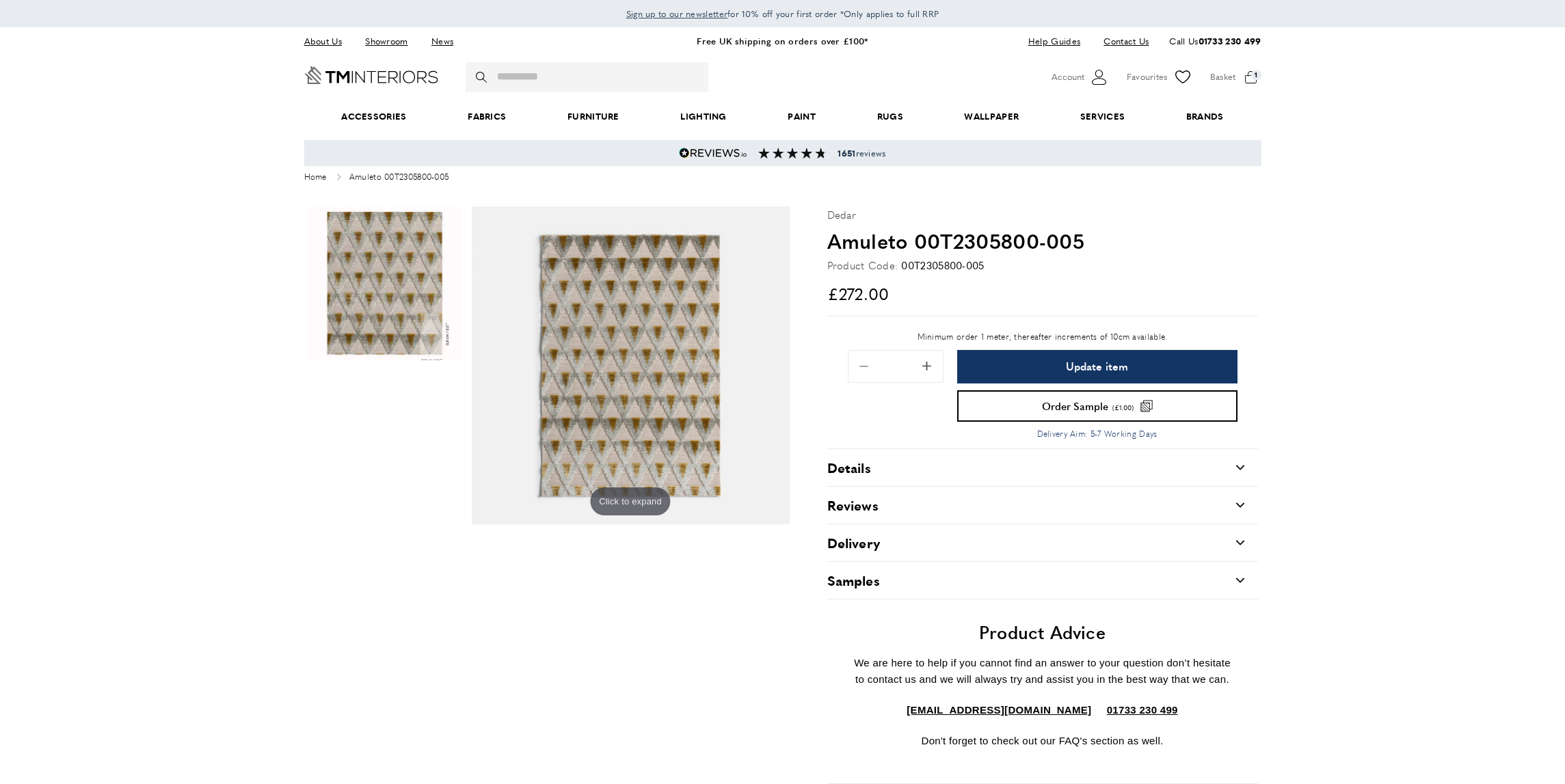
scroll to position [0, 577]
click at [1013, 365] on button "Update item" at bounding box center [1097, 366] width 280 height 34
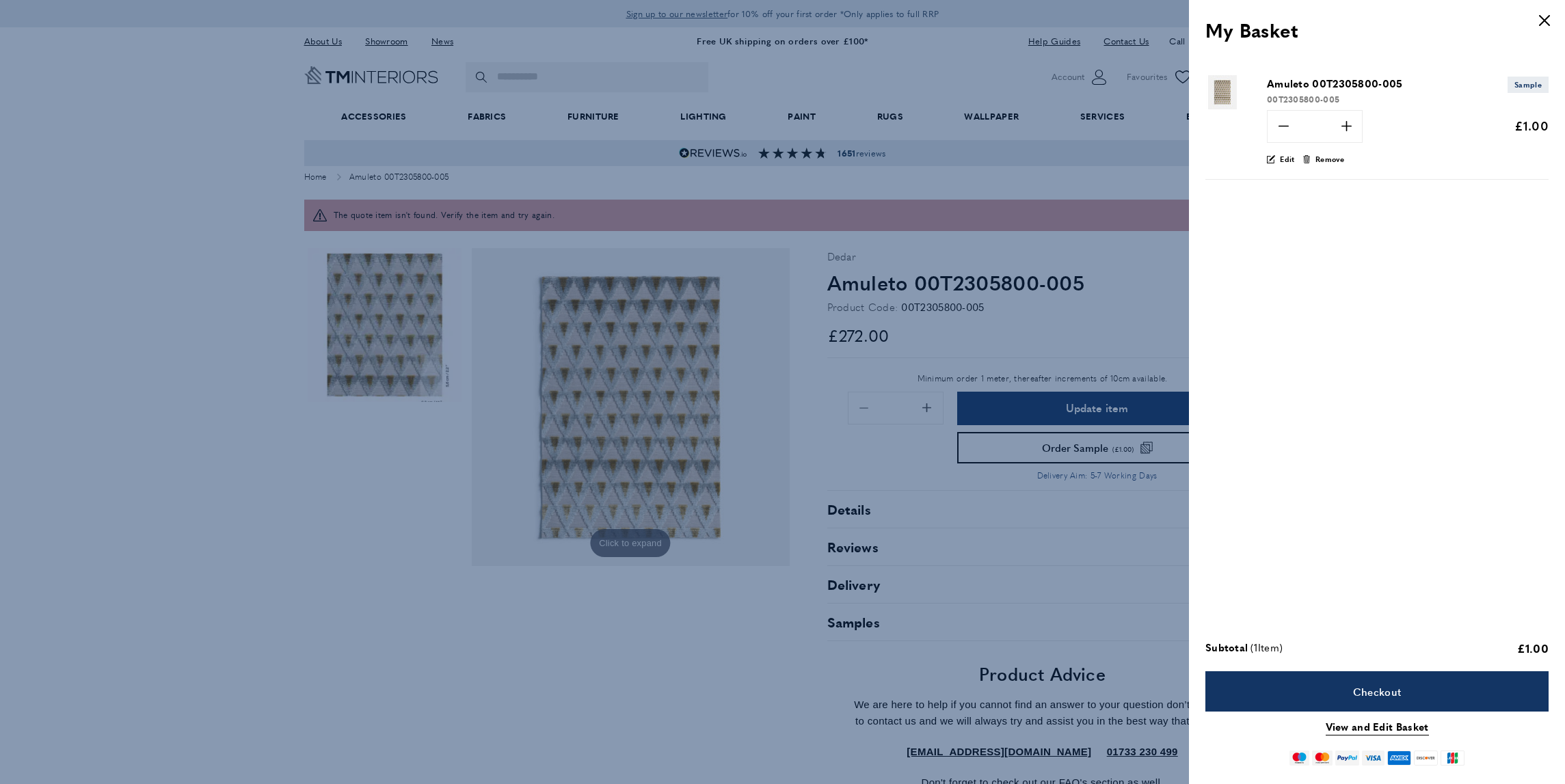
click at [906, 411] on div at bounding box center [782, 392] width 1565 height 784
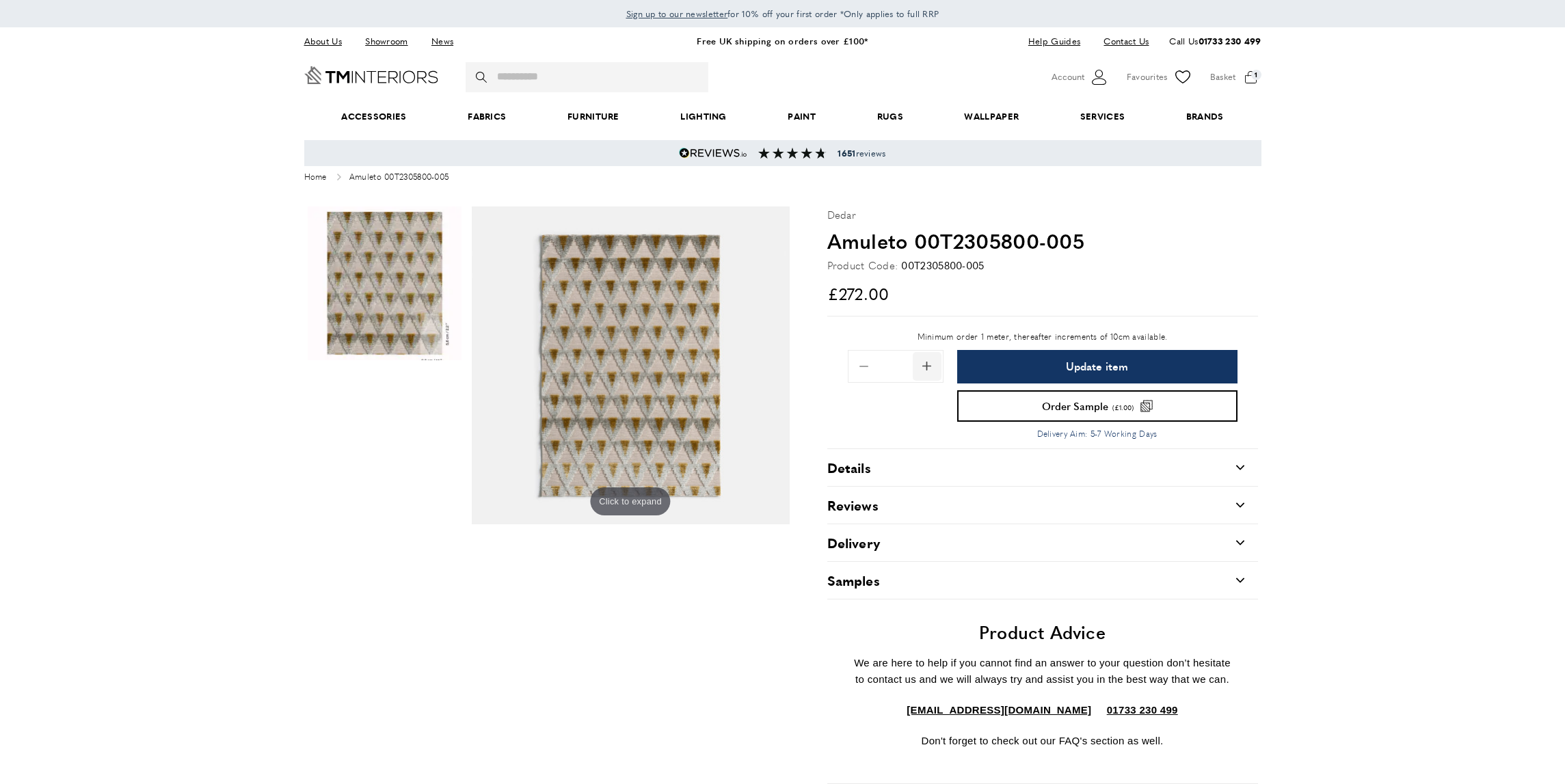
scroll to position [0, 769]
click at [926, 364] on span "Add 0.1 to quantity" at bounding box center [926, 366] width 29 height 29
click at [863, 363] on span "Remove 0.1 from quantity" at bounding box center [863, 366] width 29 height 29
click at [863, 410] on div "Quantity *" at bounding box center [896, 388] width 96 height 77
click at [1248, 75] on span at bounding box center [1236, 78] width 51 height 20
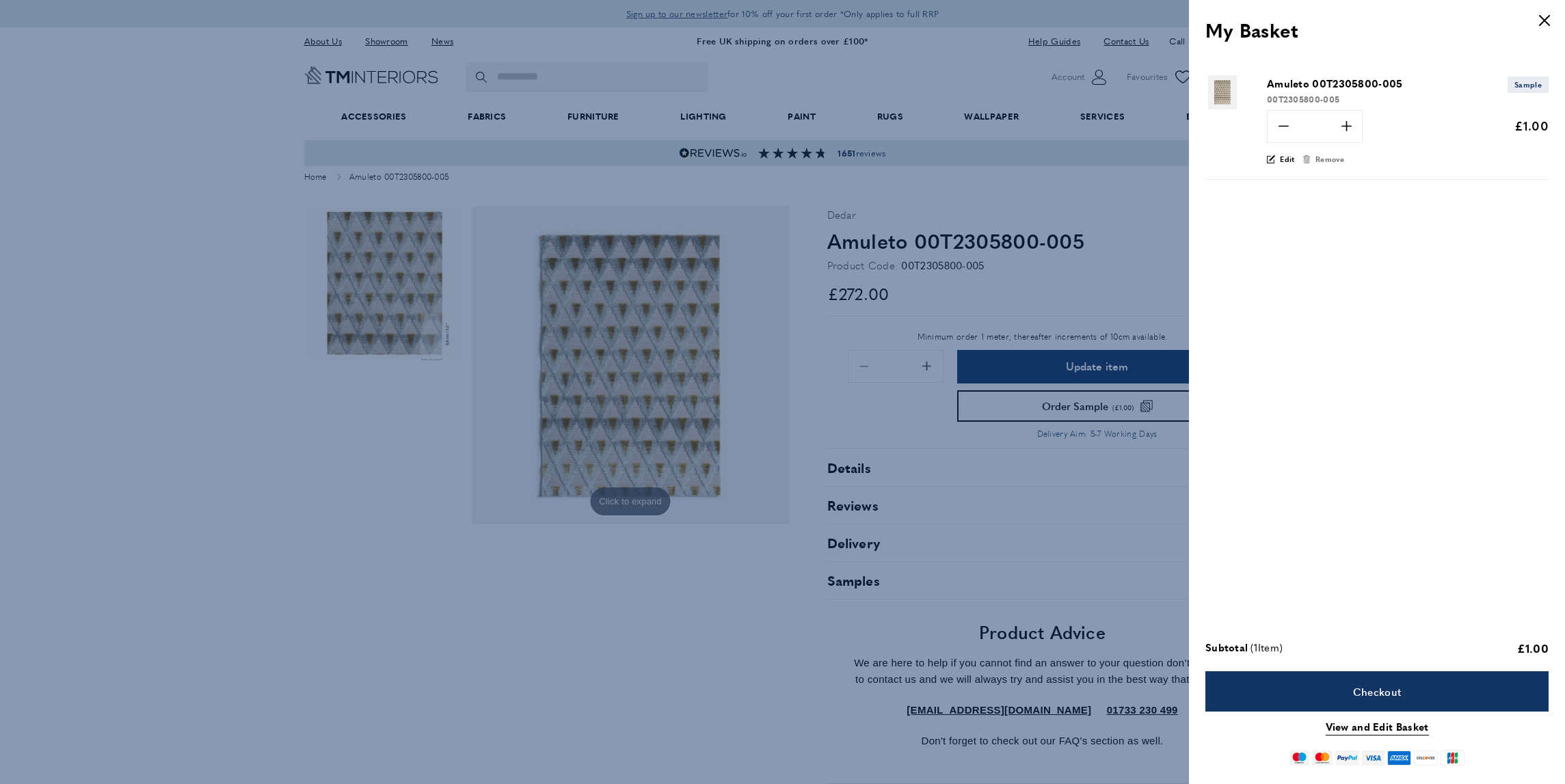
click at [1322, 159] on span "Remove" at bounding box center [1330, 159] width 29 height 12
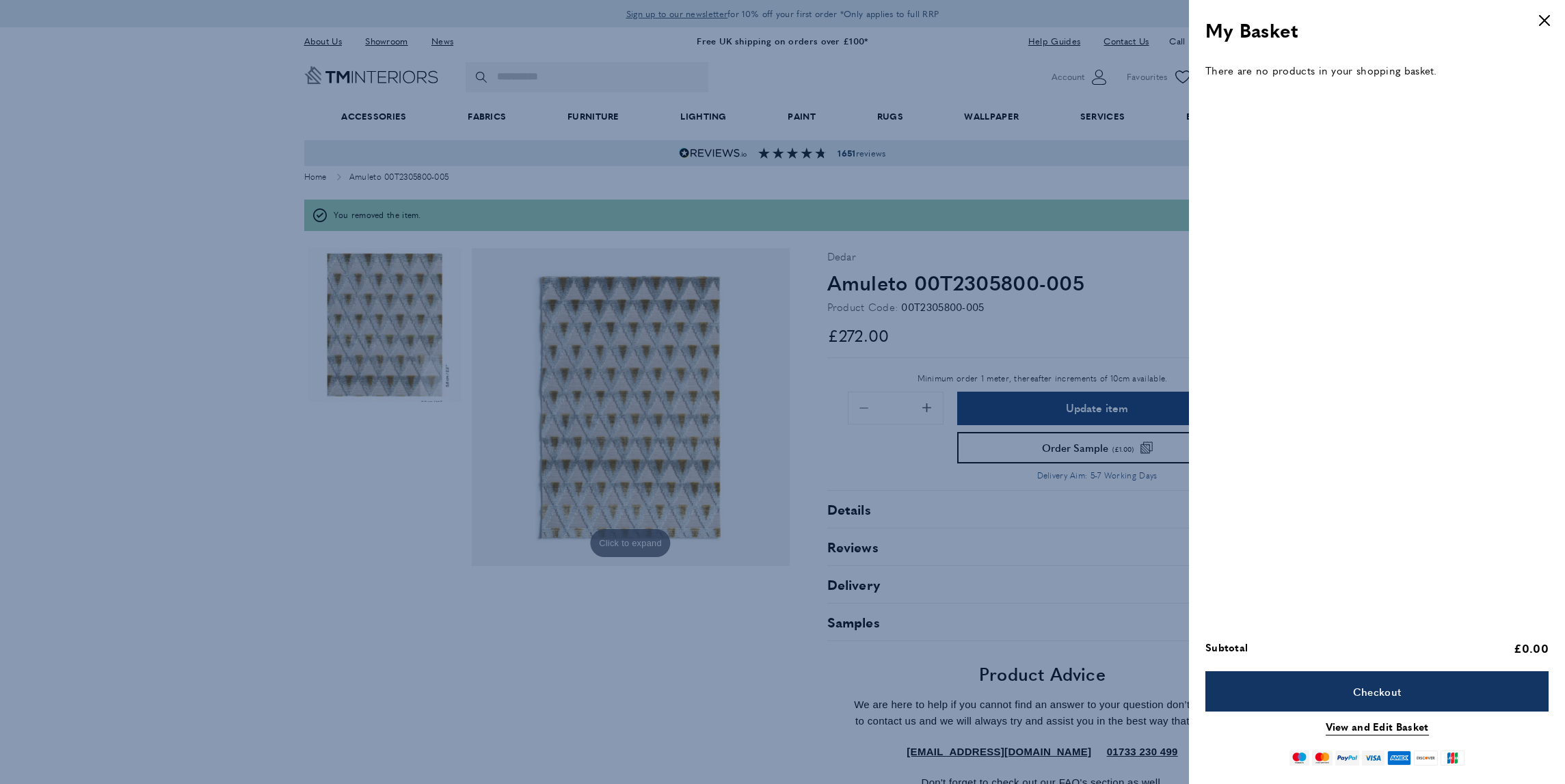
click at [918, 451] on div at bounding box center [782, 392] width 1565 height 784
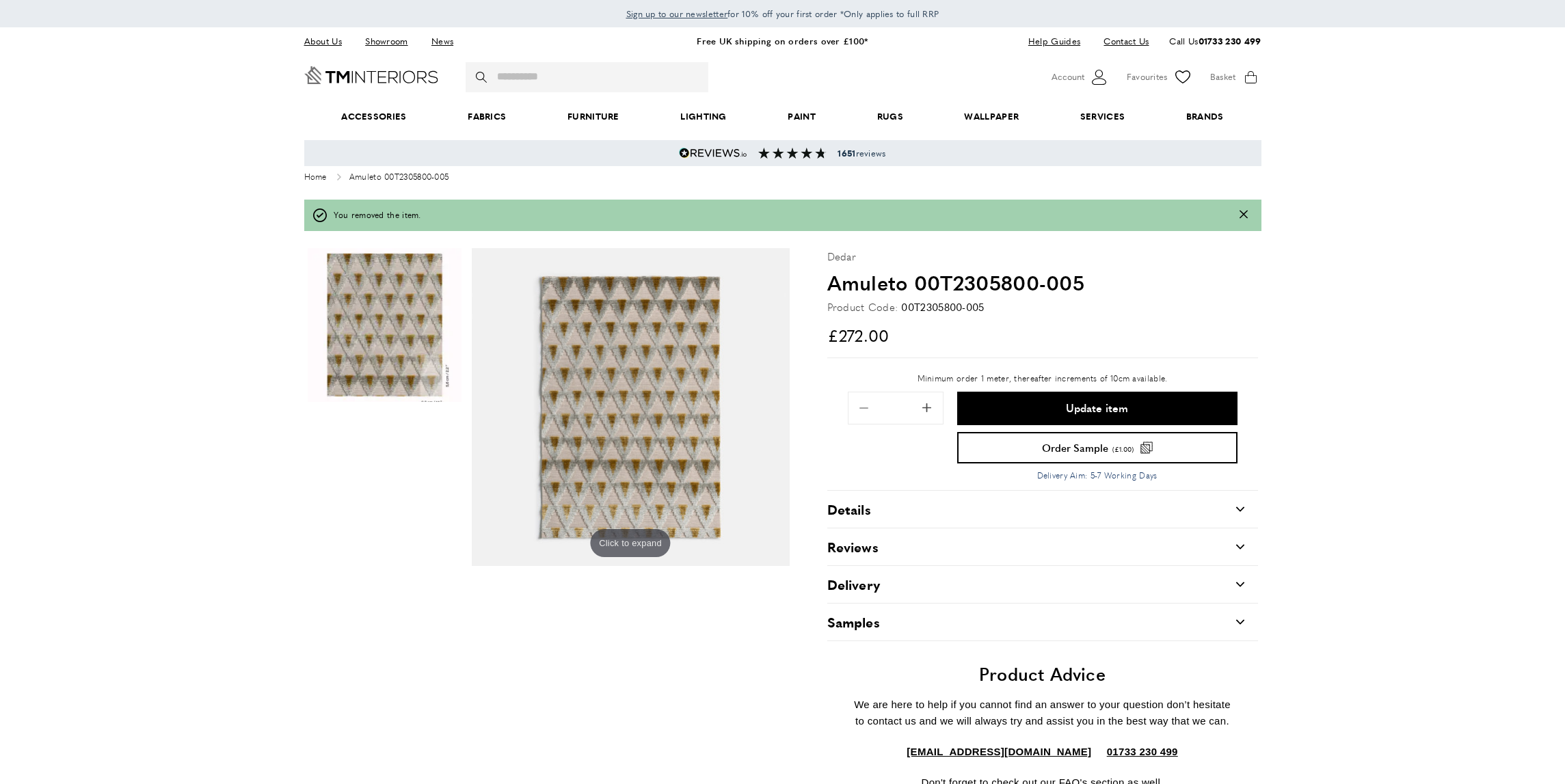
scroll to position [0, 962]
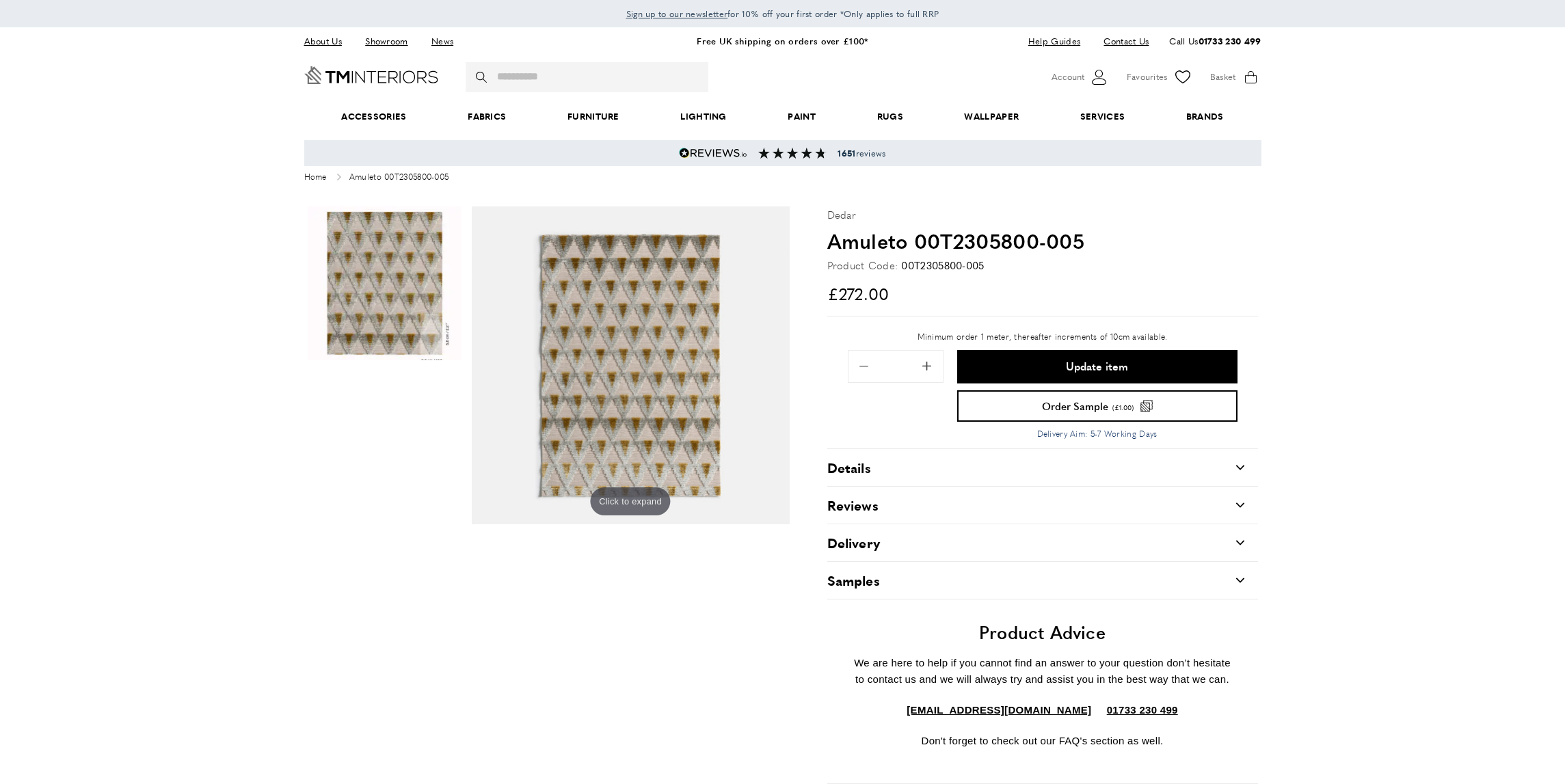
click at [991, 359] on button "Update item" at bounding box center [1097, 366] width 280 height 34
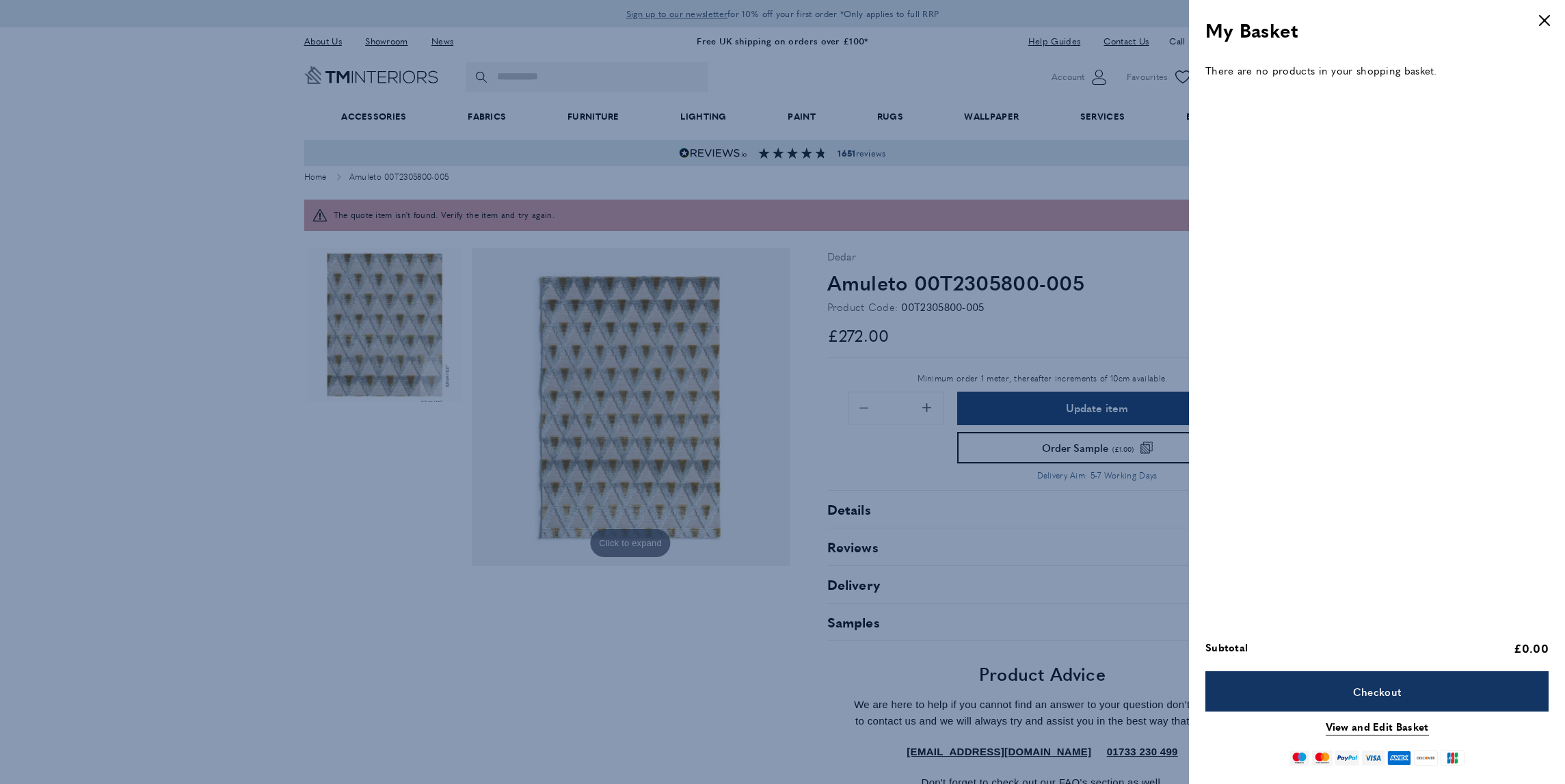
click at [890, 468] on div at bounding box center [782, 392] width 1565 height 784
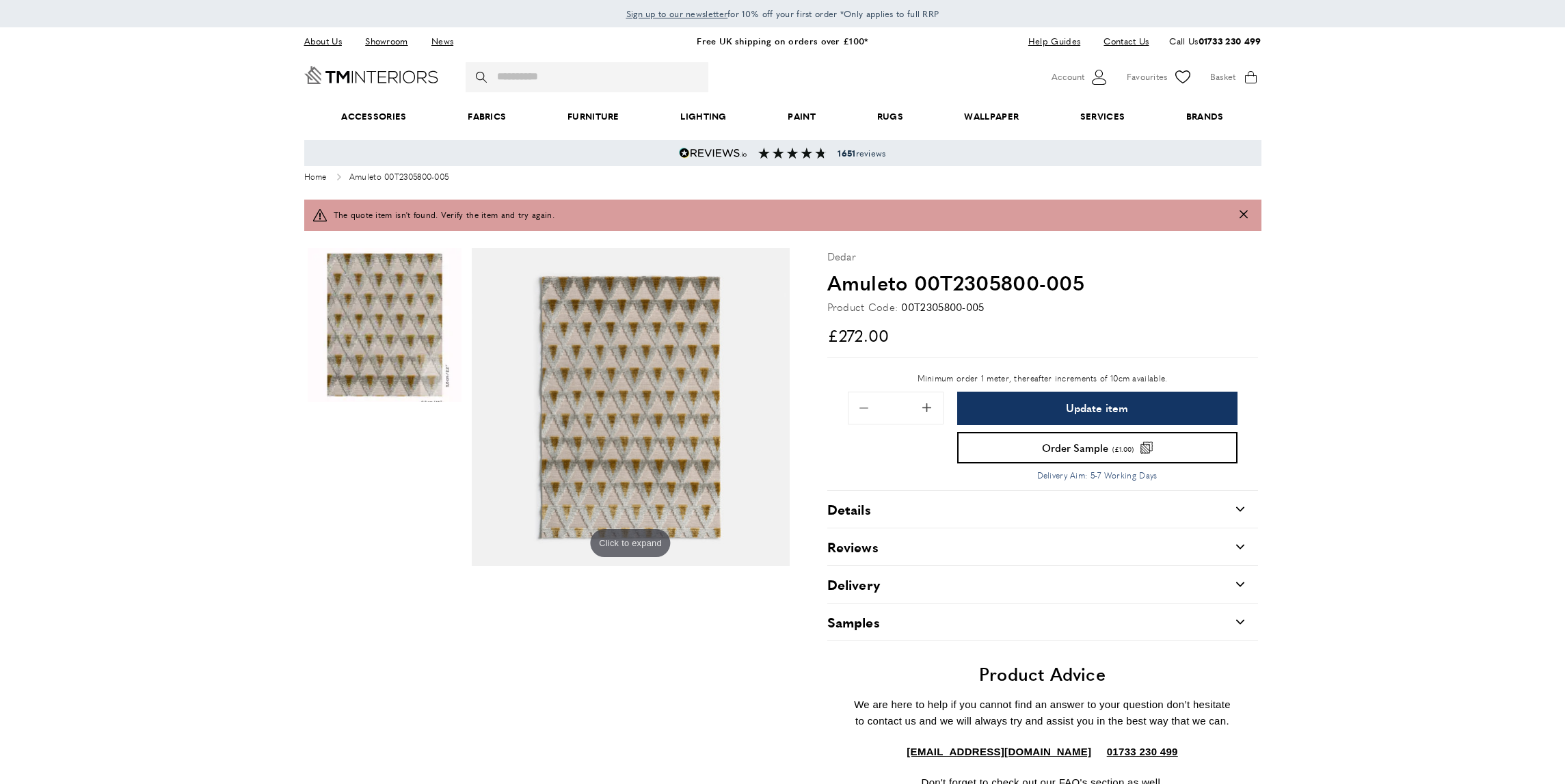
click at [661, 638] on div "Click to expand slide-arrow-left slide-arrow-right Click to expand" at bounding box center [548, 523] width 482 height 551
click at [631, 374] on img at bounding box center [631, 407] width 318 height 317
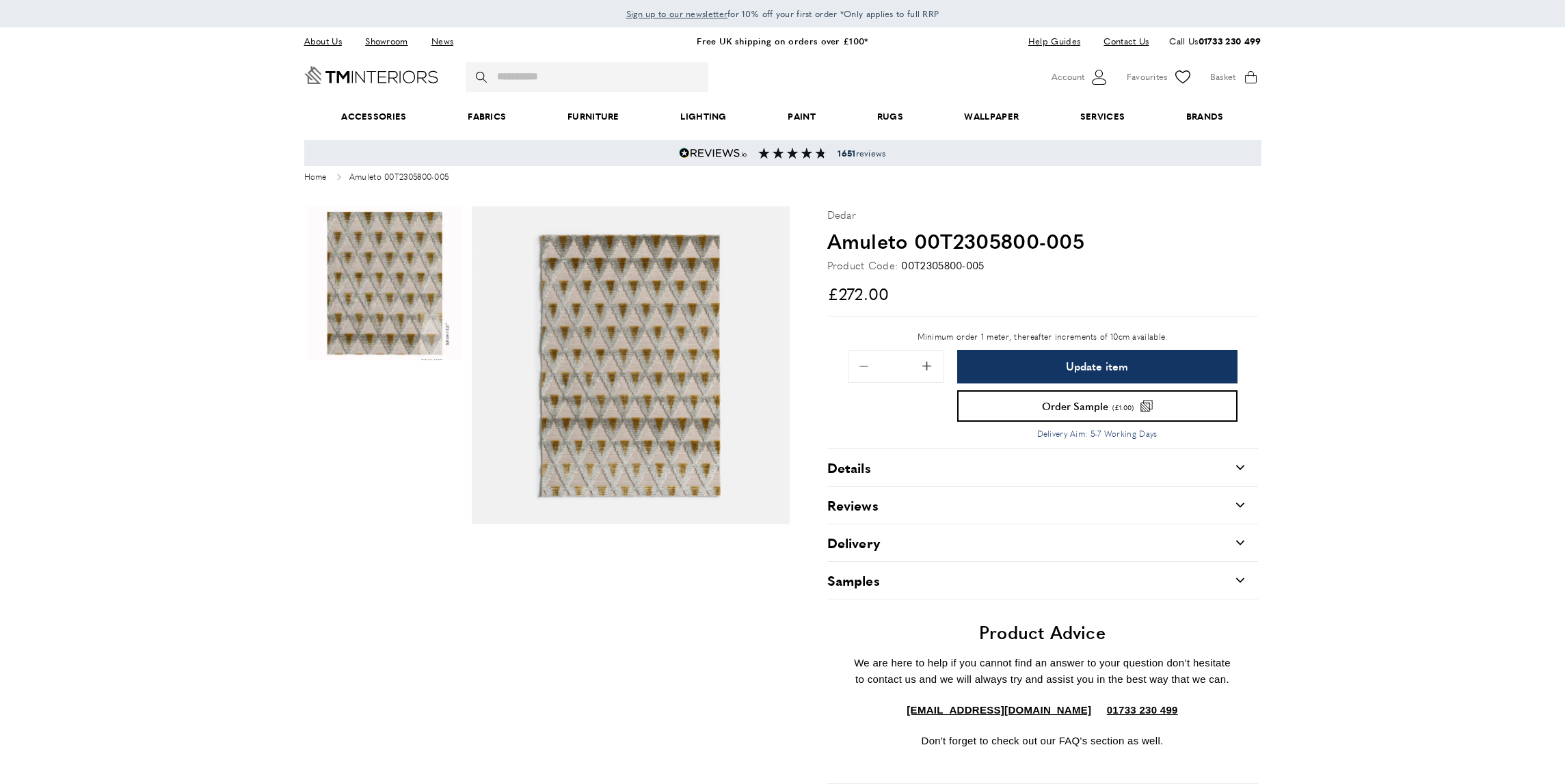
drag, startPoint x: 956, startPoint y: 289, endPoint x: 903, endPoint y: 284, distance: 53.2
click at [955, 289] on span "£272.00" at bounding box center [1043, 293] width 431 height 26
click at [929, 364] on span "Add 0.1 to quantity" at bounding box center [926, 366] width 29 height 29
click at [866, 368] on span "Remove 0.1 from quantity" at bounding box center [863, 366] width 29 height 29
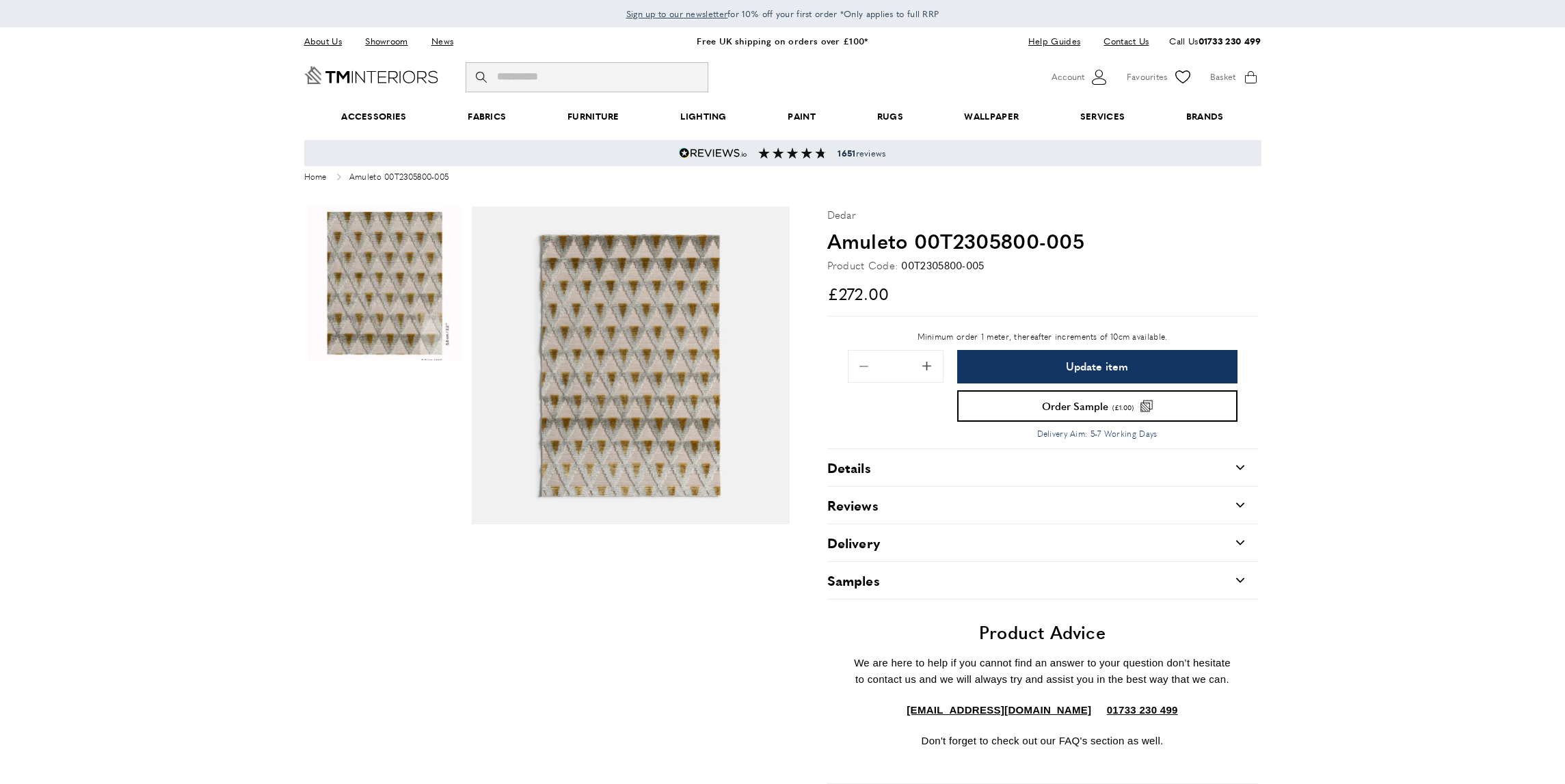
scroll to position [0, 1346]
click at [529, 79] on input "Search" at bounding box center [587, 77] width 243 height 30
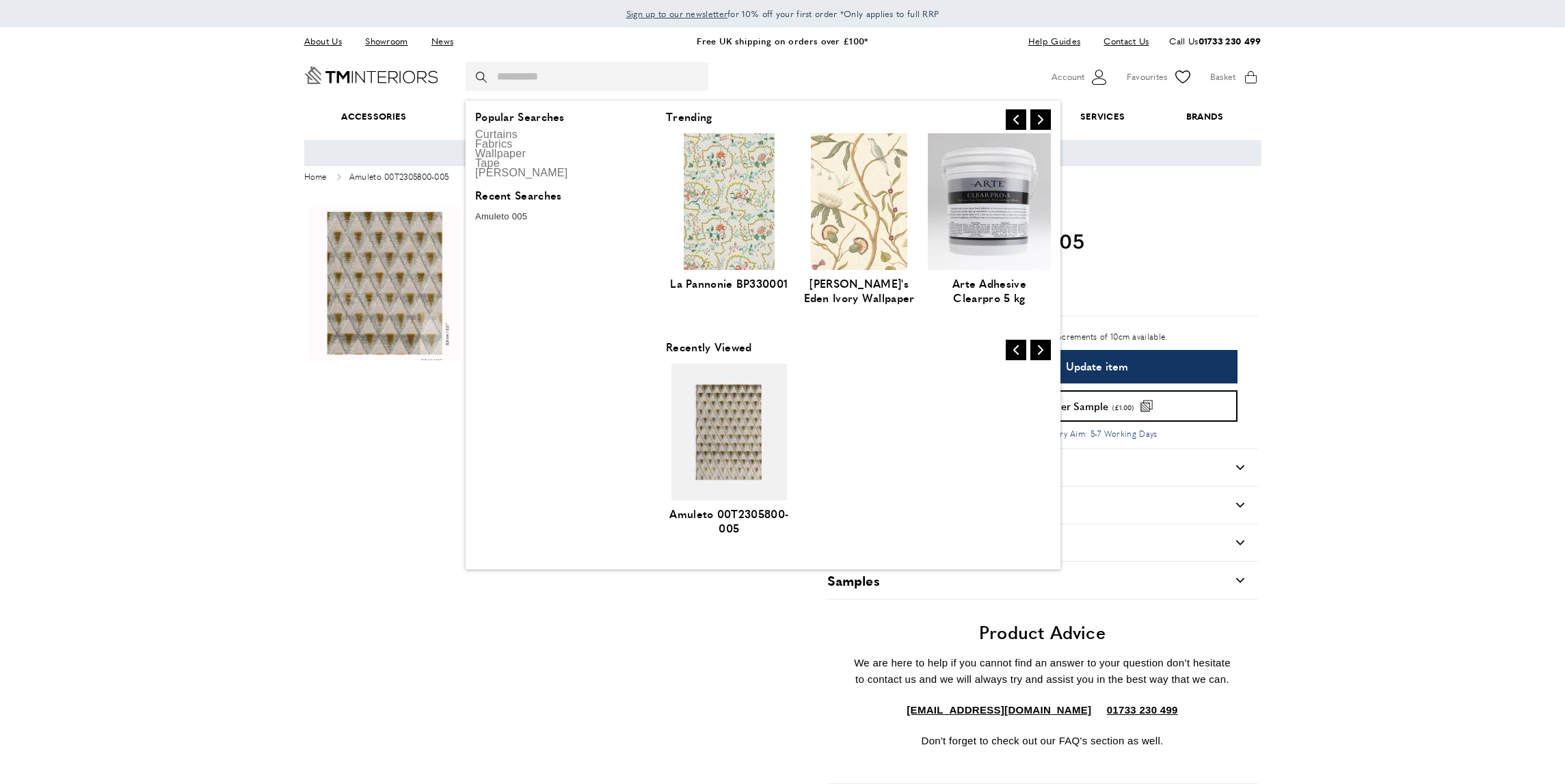
click at [1246, 77] on div "basket basket-added Basket 0 Go to cart My Basket 10 of 0 products in cart disp…" at bounding box center [1236, 78] width 51 height 20
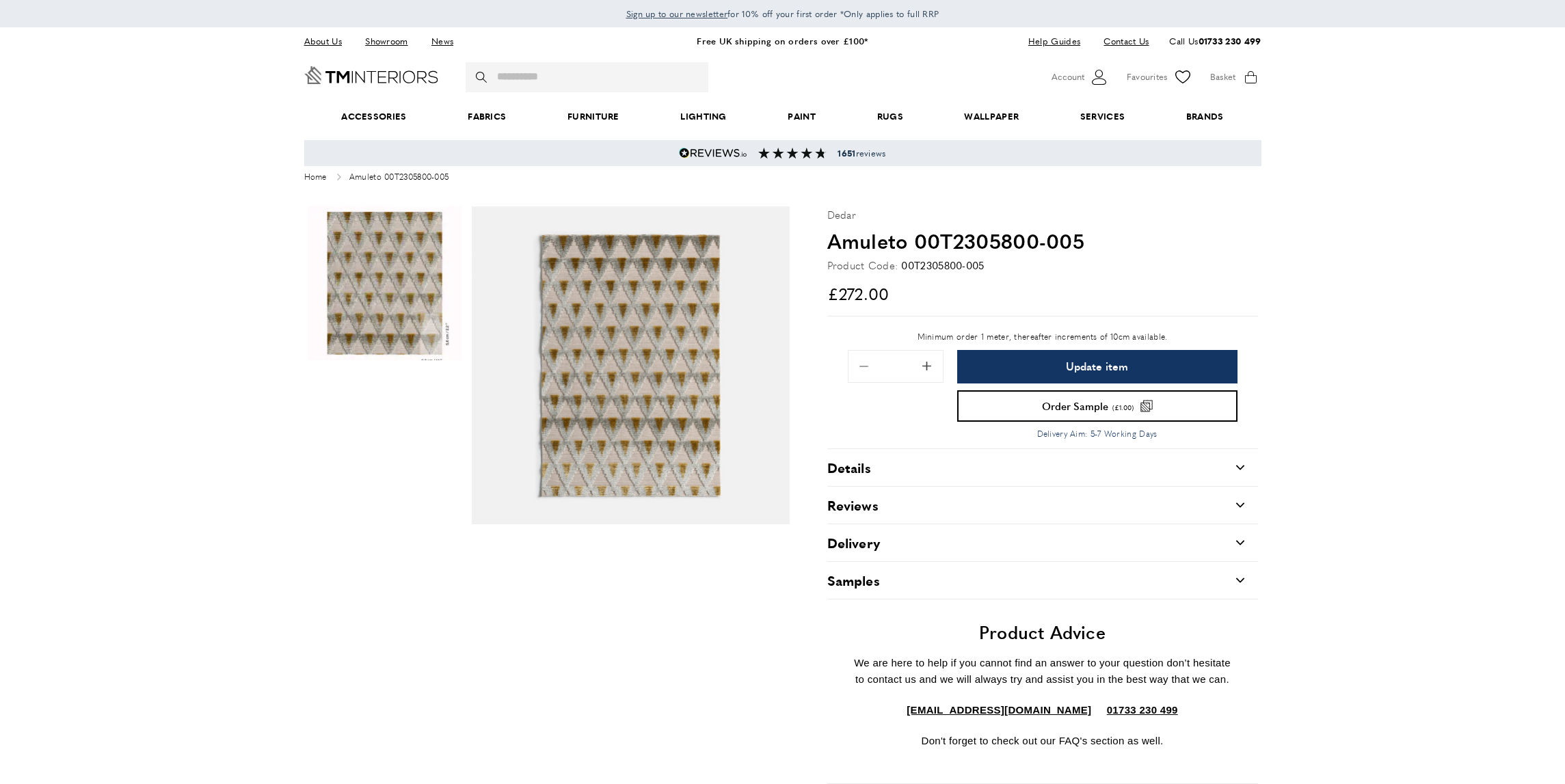
click at [1248, 77] on div "basket basket-added Basket 0 Go to cart My Basket 10 of 0 products in cart disp…" at bounding box center [1236, 78] width 51 height 20
click at [923, 368] on span "Add 0.1 to quantity" at bounding box center [926, 366] width 29 height 29
click at [860, 365] on span "Remove 0.1 from quantity" at bounding box center [863, 366] width 29 height 29
type input "*"
click at [993, 365] on button "Update item" at bounding box center [1097, 366] width 280 height 34
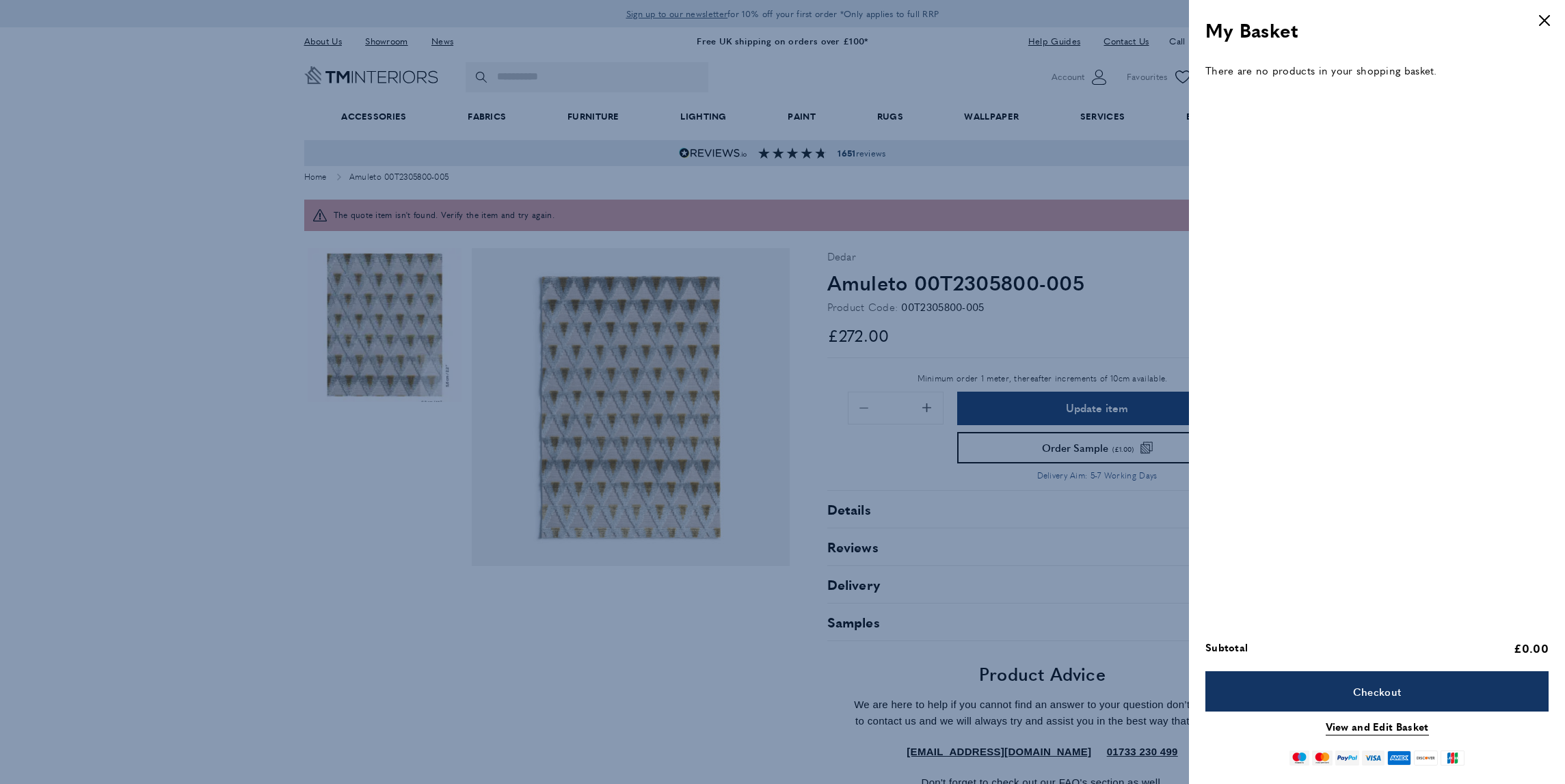
scroll to position [0, 1539]
click at [1363, 732] on link "View and Edit Basket" at bounding box center [1377, 726] width 103 height 17
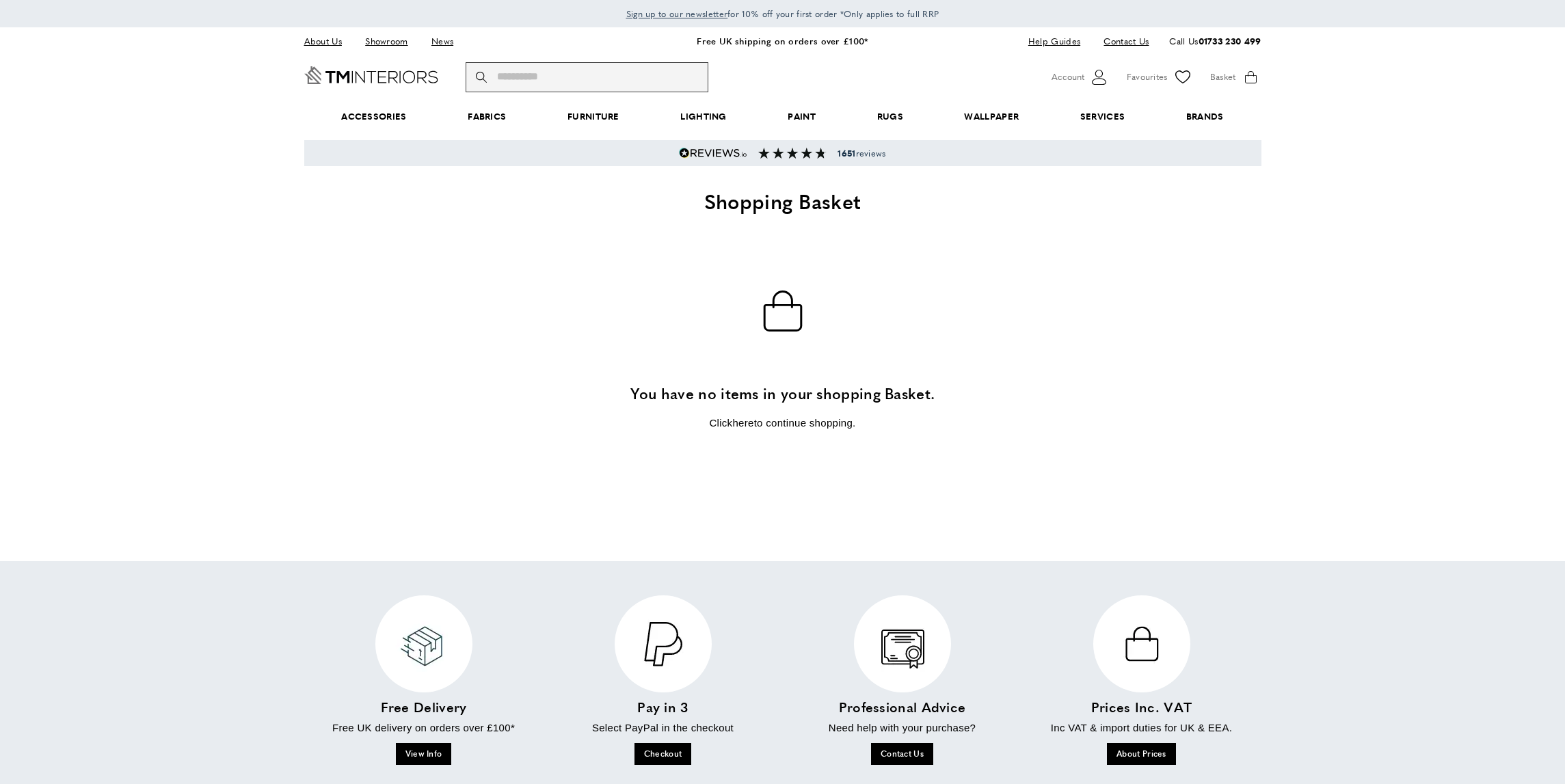
click at [591, 77] on input "Search" at bounding box center [587, 77] width 243 height 30
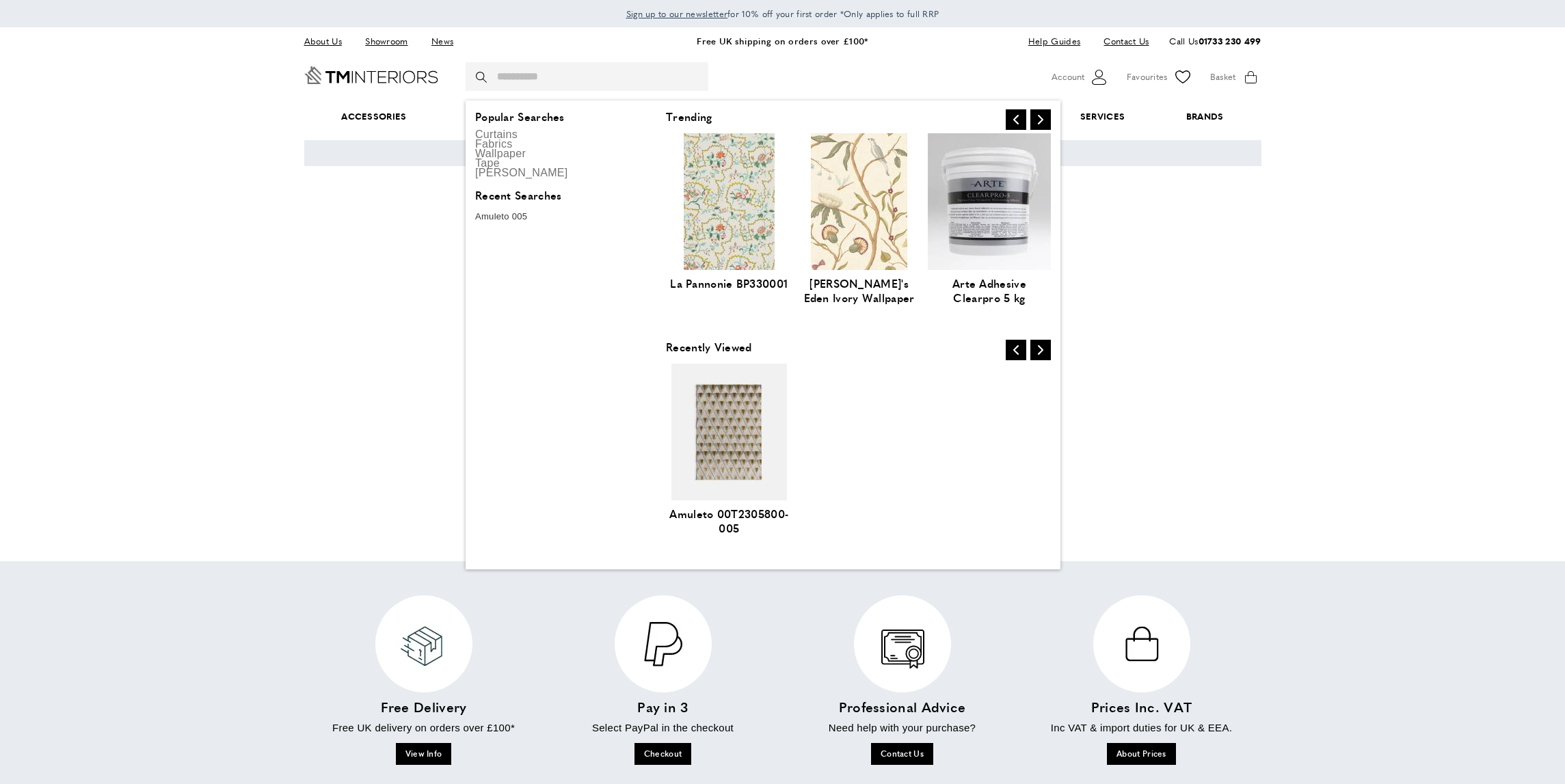
click at [656, 429] on img at bounding box center [598, 431] width 116 height 137
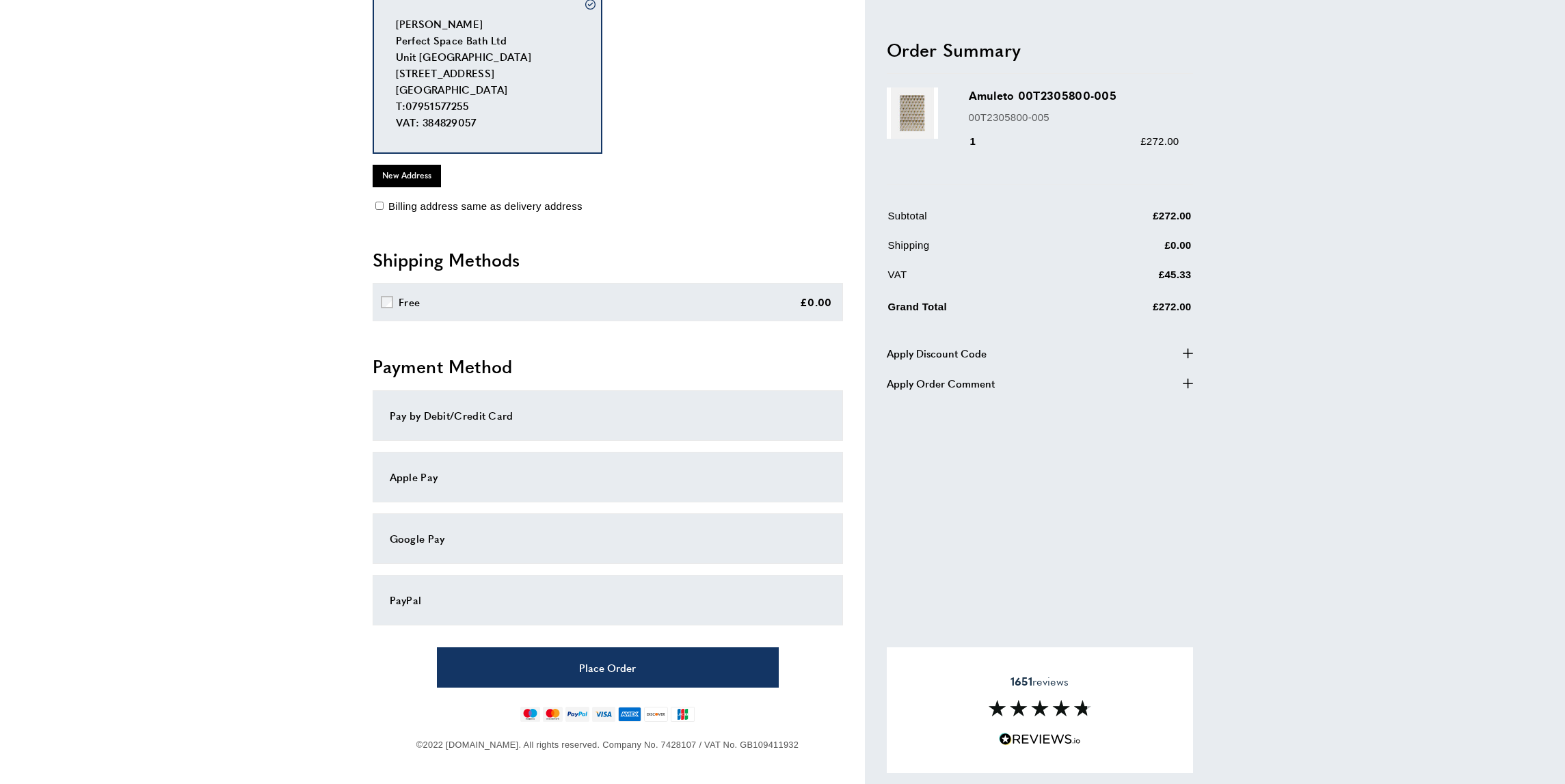
scroll to position [140, 0]
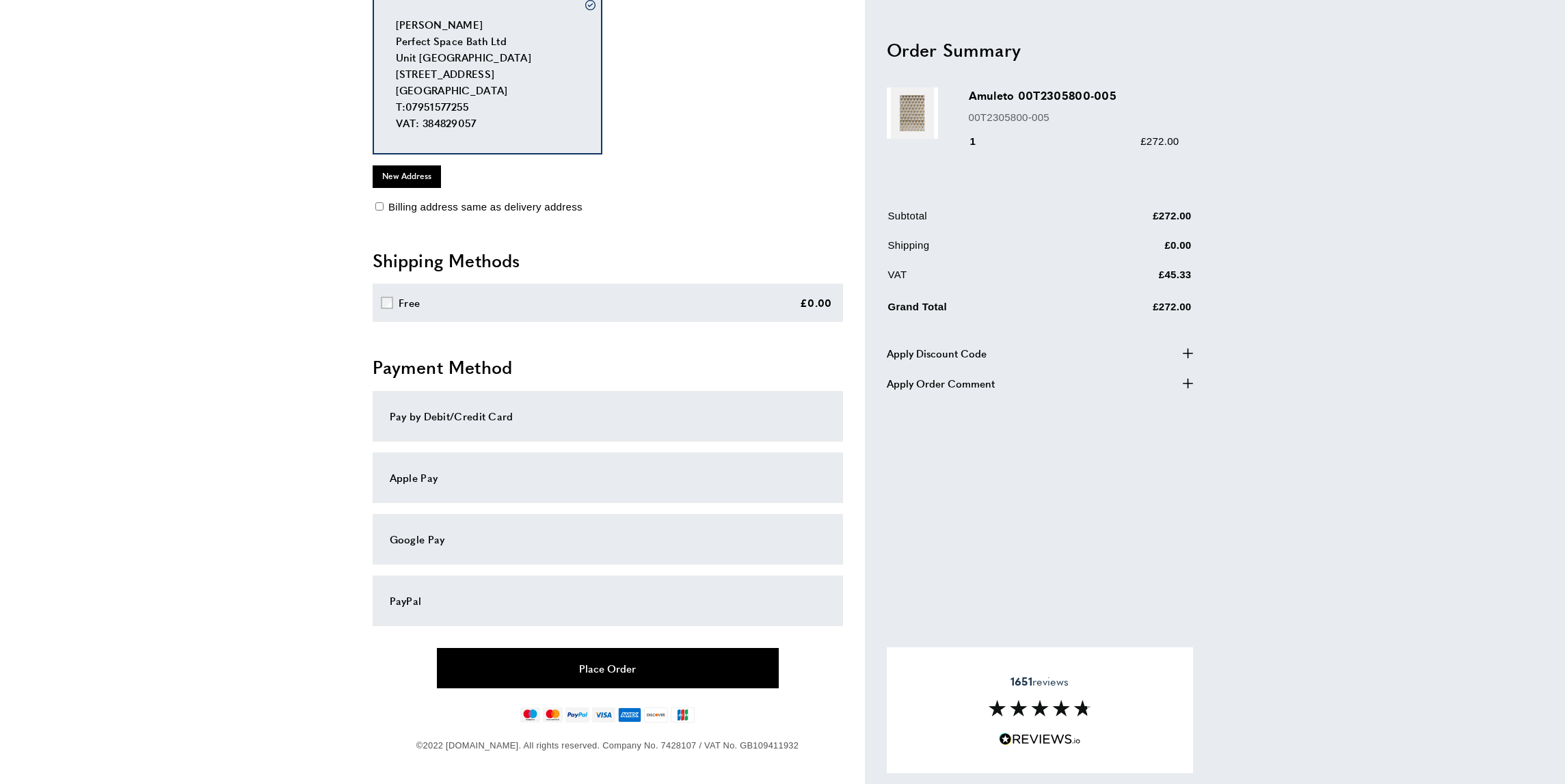
click at [678, 669] on button "Place Order" at bounding box center [607, 668] width 342 height 40
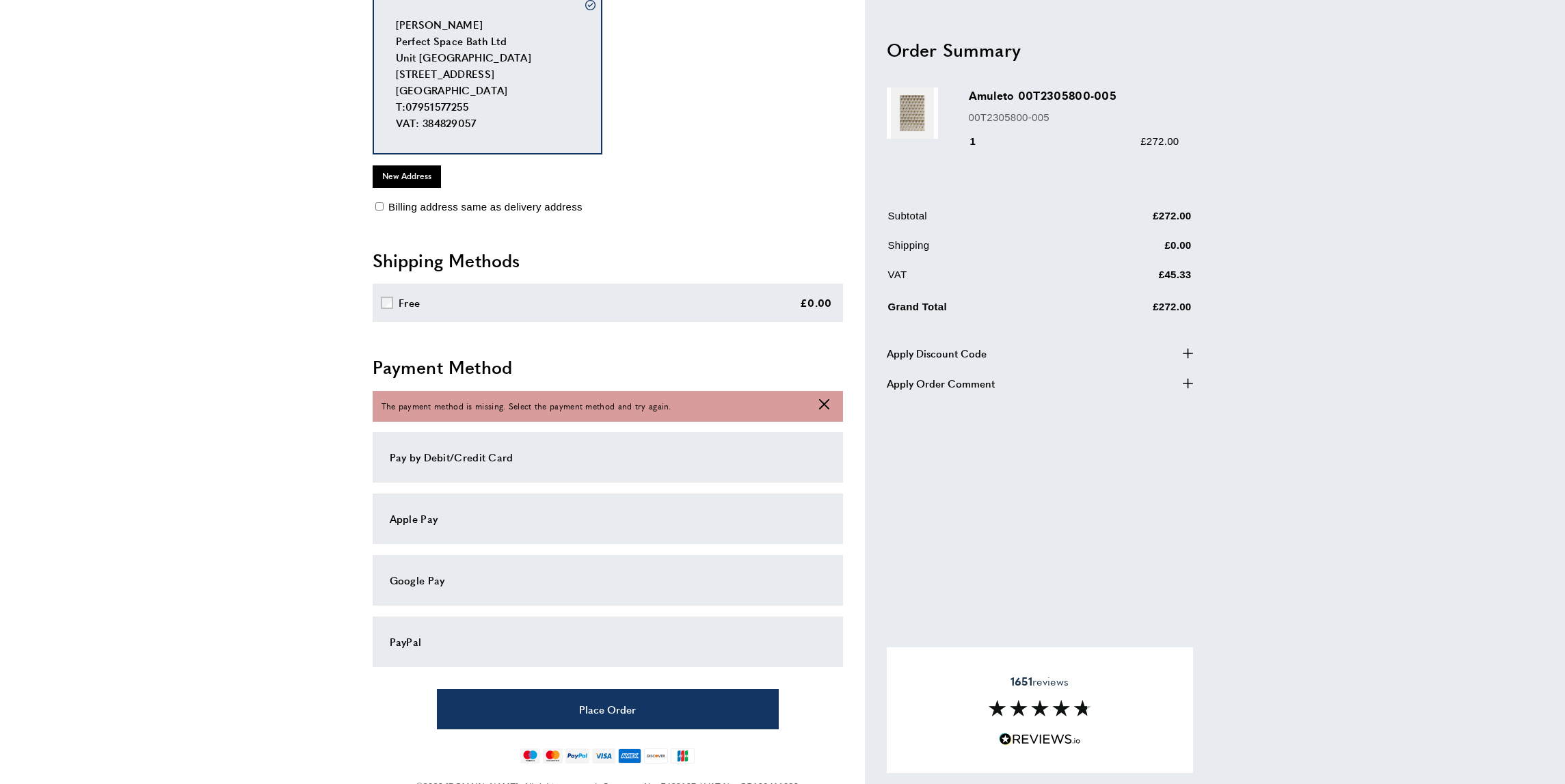
click at [662, 465] on div "Pay by Debit/Credit Card" at bounding box center [607, 456] width 470 height 50
click at [819, 399] on icon at bounding box center [824, 404] width 10 height 10
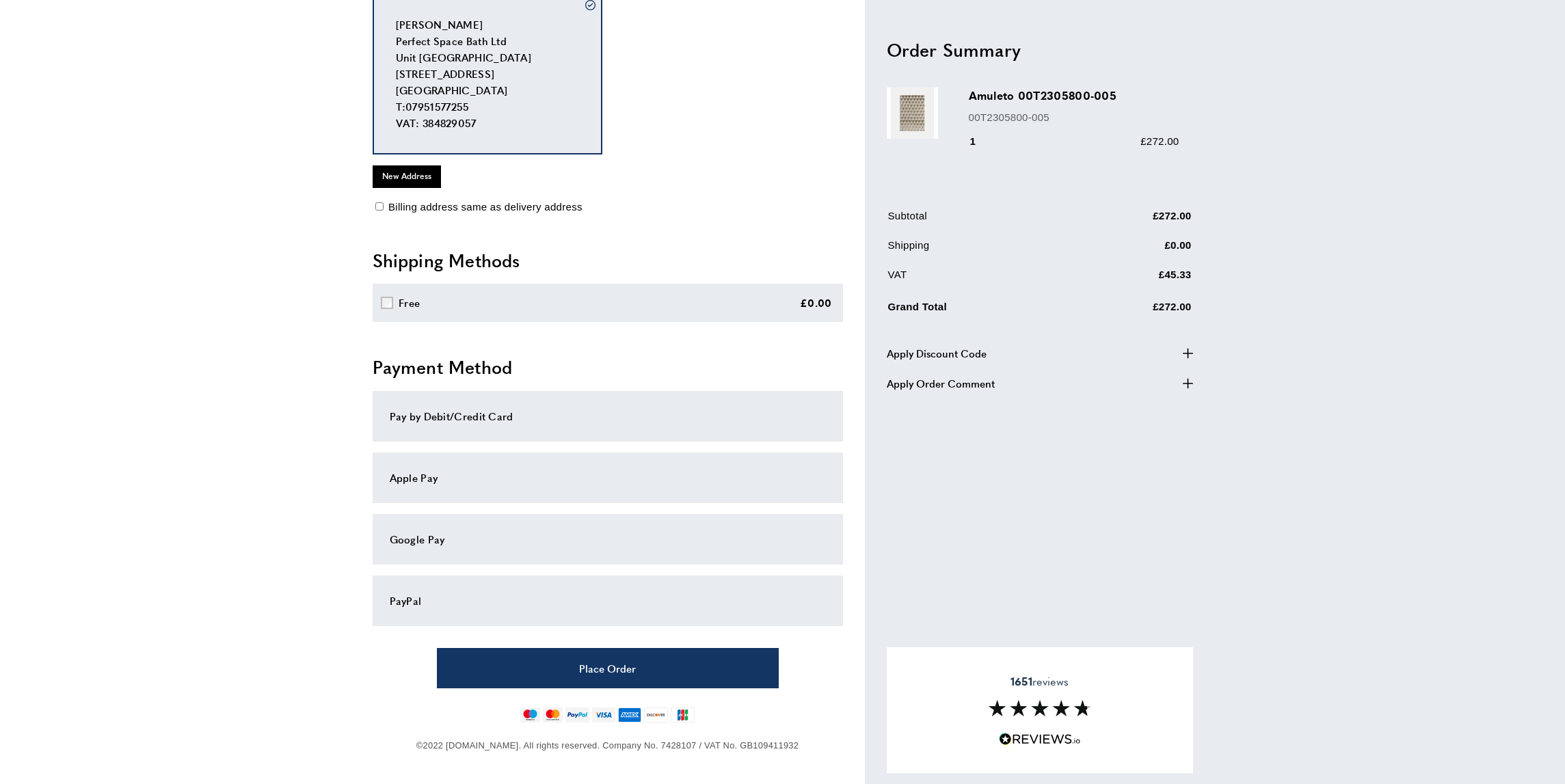
click at [440, 414] on div "Pay by Debit/Credit Card" at bounding box center [608, 416] width 436 height 16
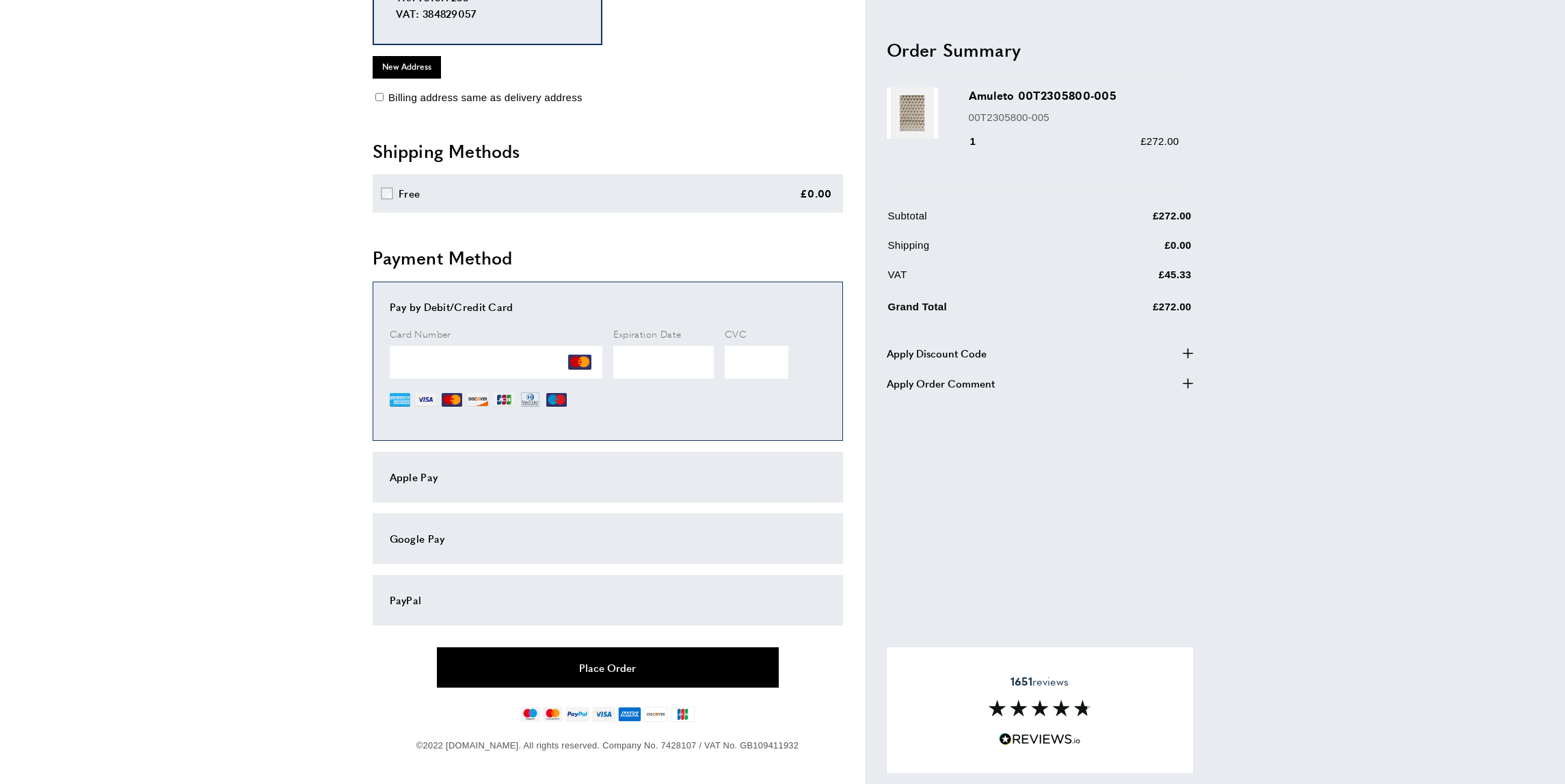
scroll to position [249, 0]
click at [628, 671] on button "Place Order" at bounding box center [607, 668] width 342 height 40
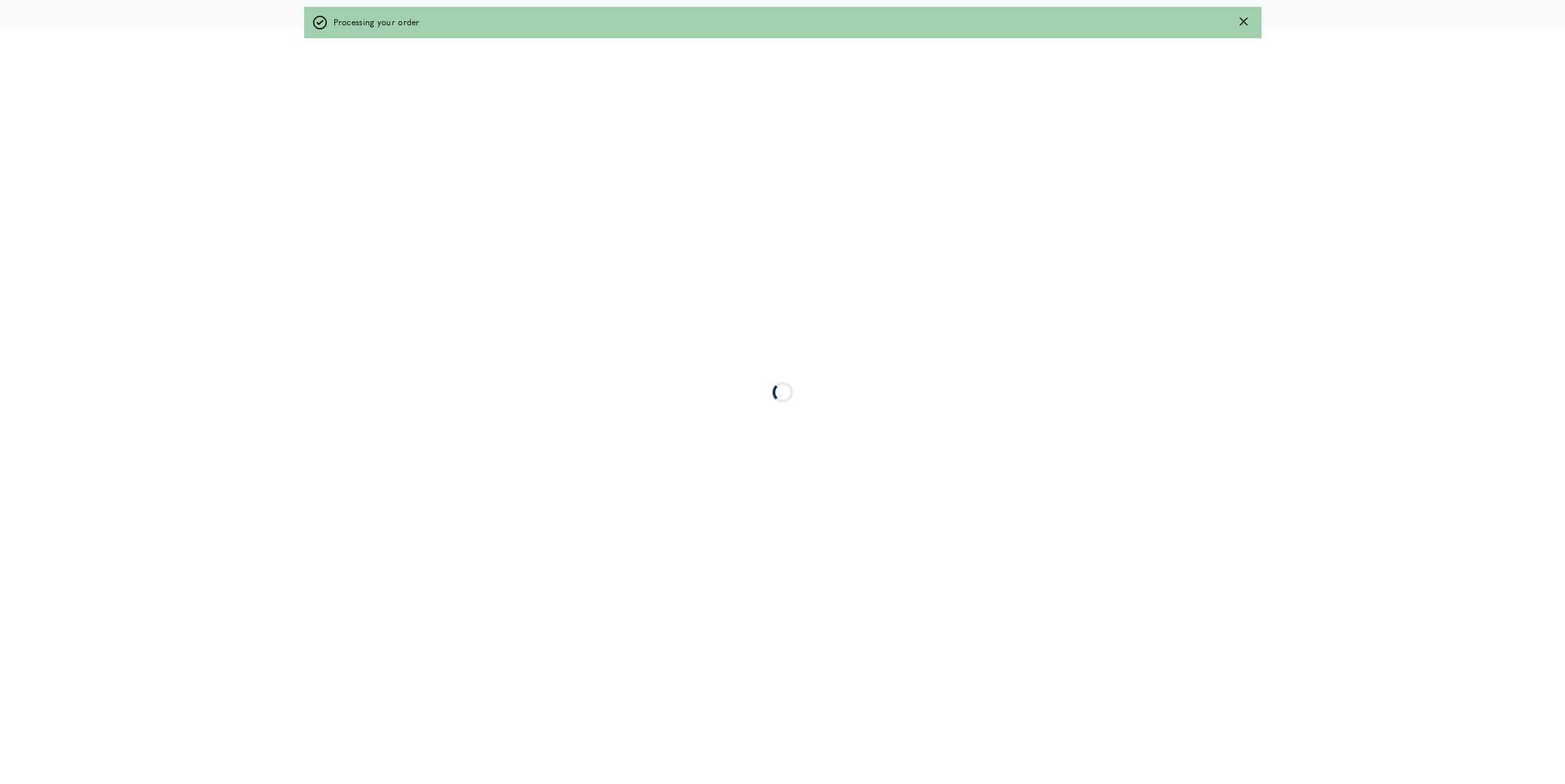
scroll to position [0, 0]
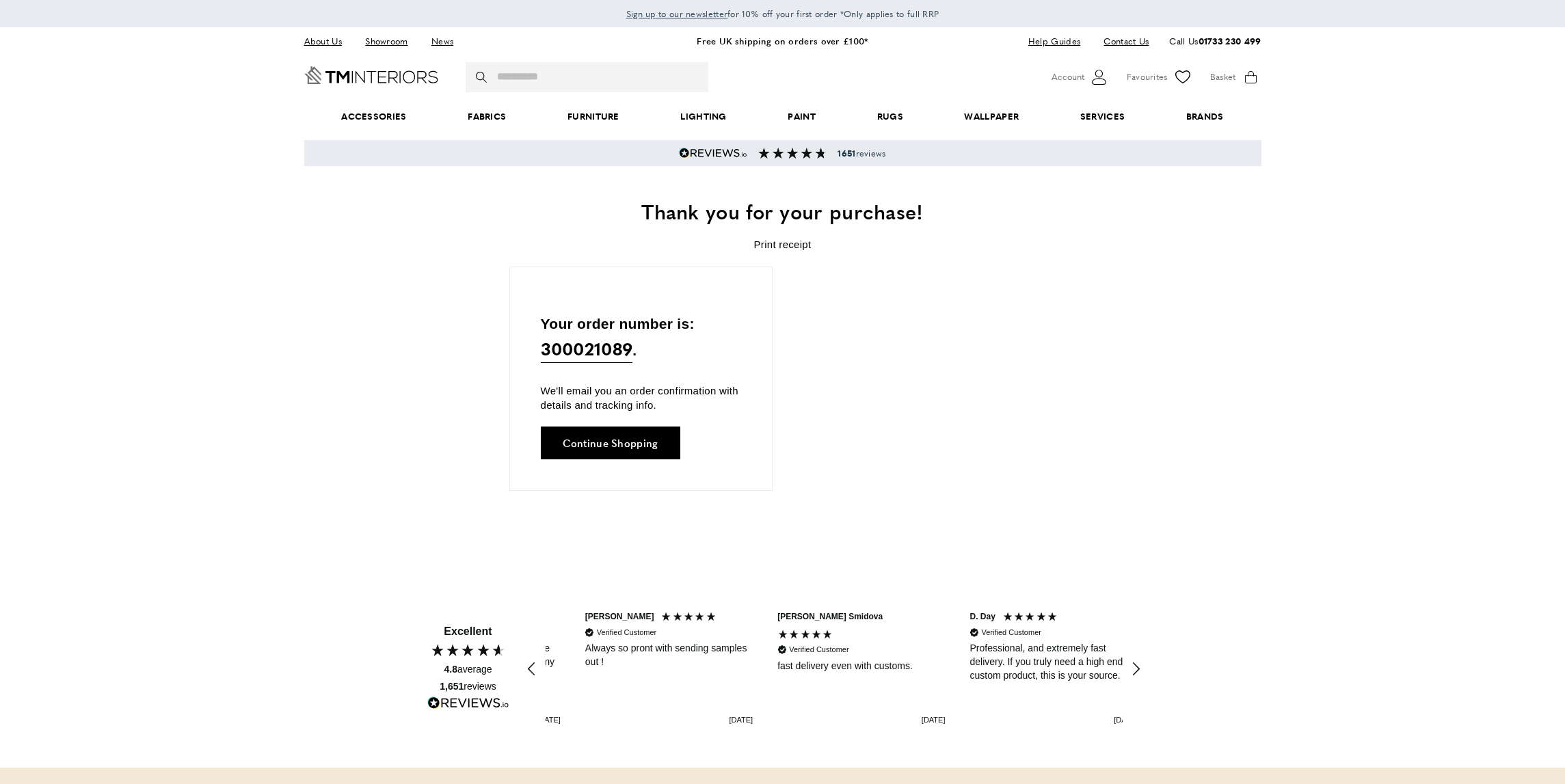
scroll to position [0, 192]
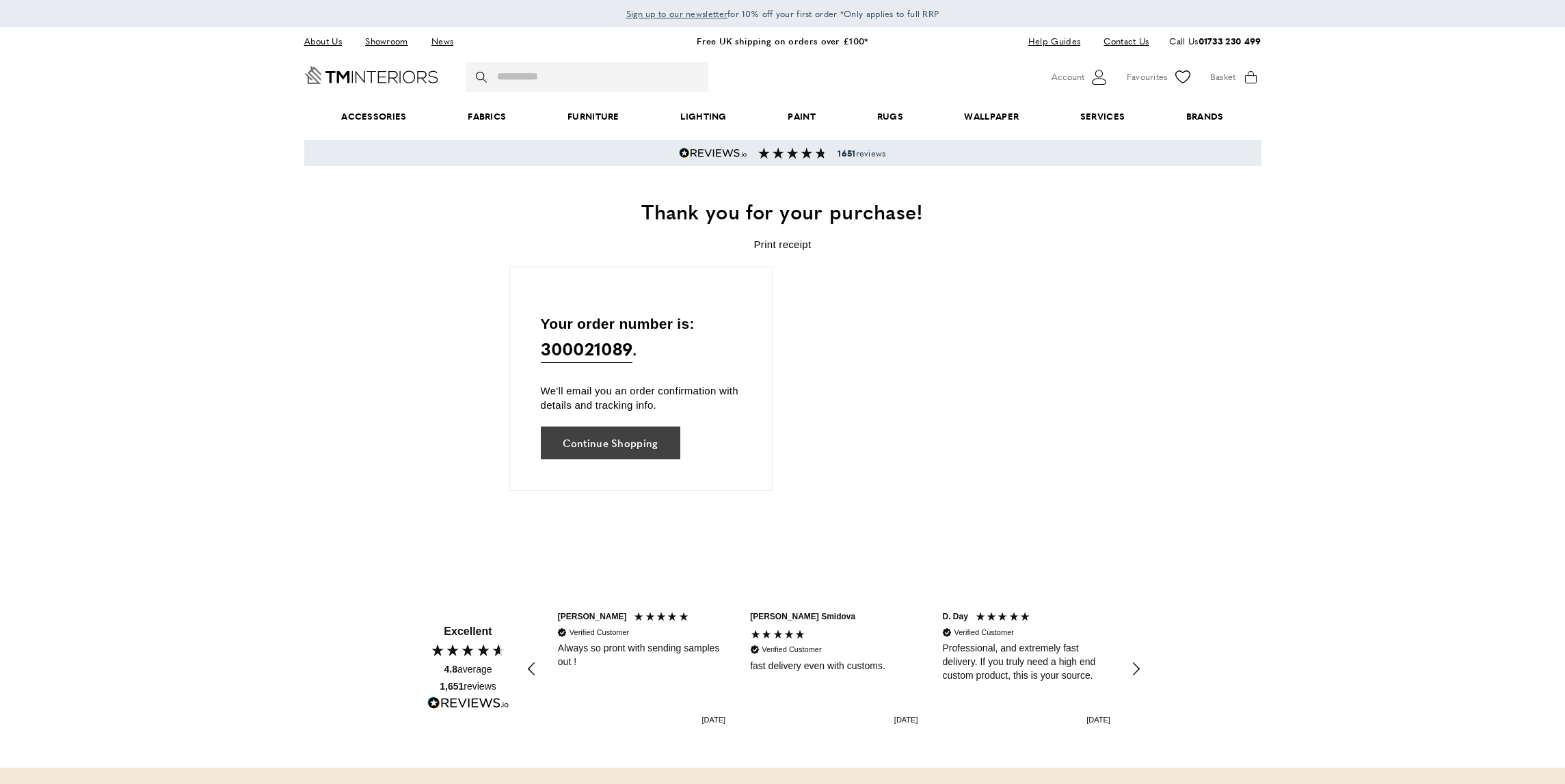
click at [619, 448] on link "Continue Shopping" at bounding box center [610, 442] width 140 height 33
